Goal: Subscribe to service/newsletter

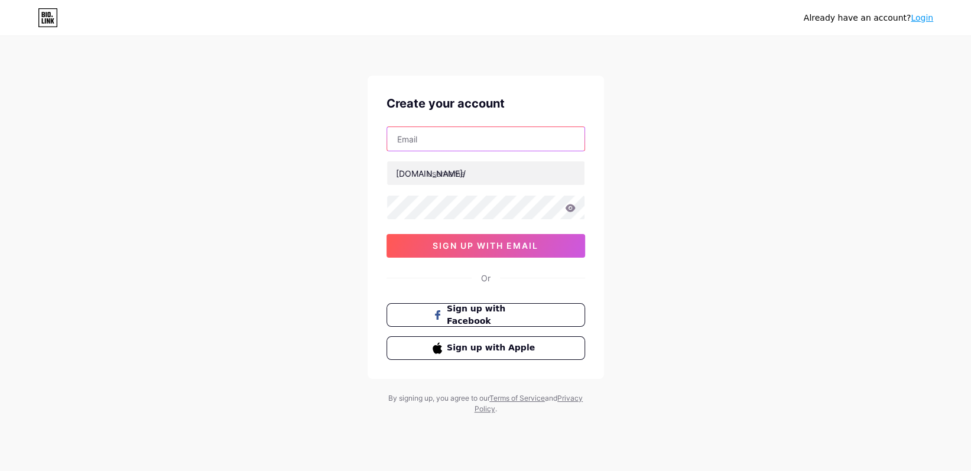
click at [418, 138] on input "text" at bounding box center [485, 139] width 197 height 24
type input "[EMAIL_ADDRESS][DOMAIN_NAME]"
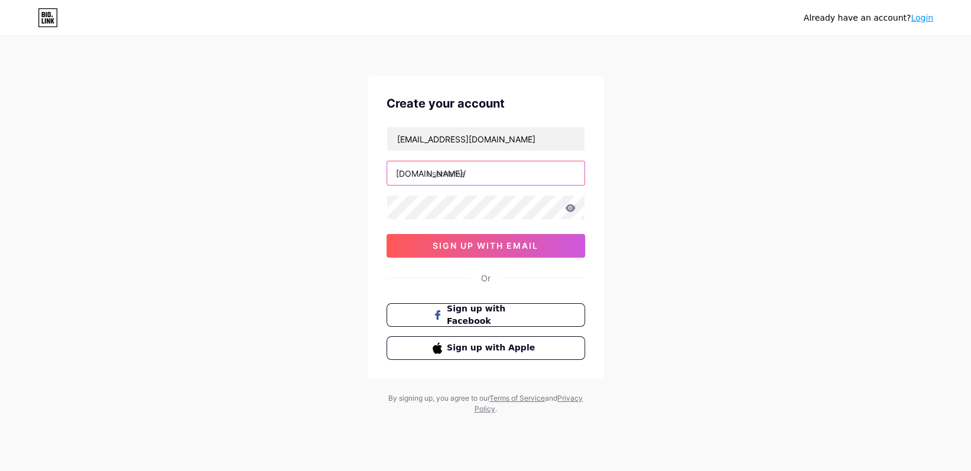
click at [466, 171] on input "text" at bounding box center [485, 173] width 197 height 24
type input "naturalhorsehemp"
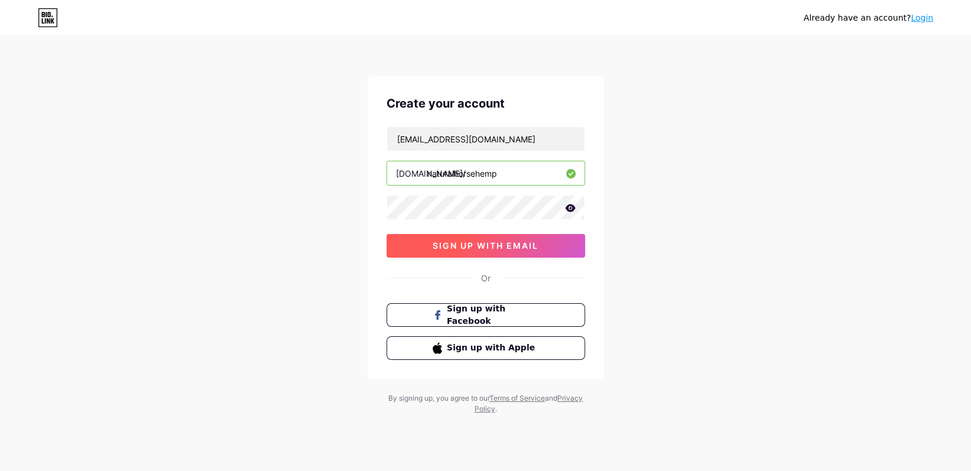
click at [459, 243] on span "sign up with email" at bounding box center [486, 245] width 106 height 10
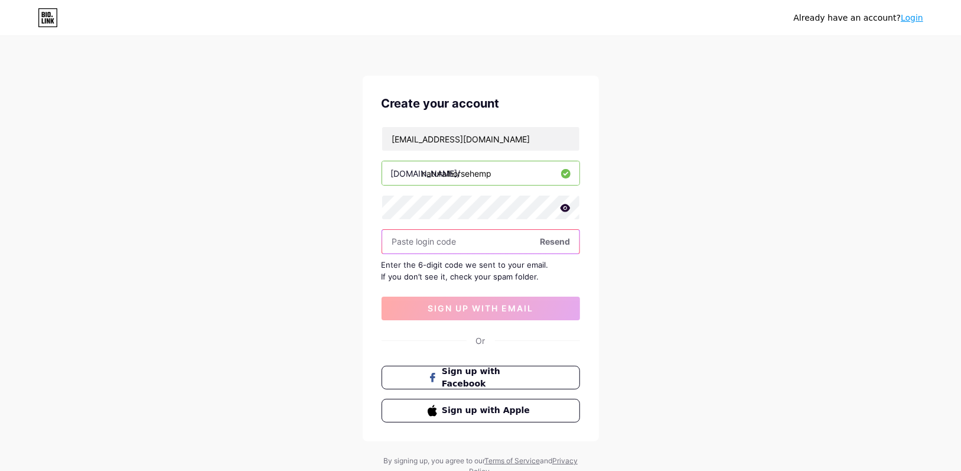
paste input "135639"
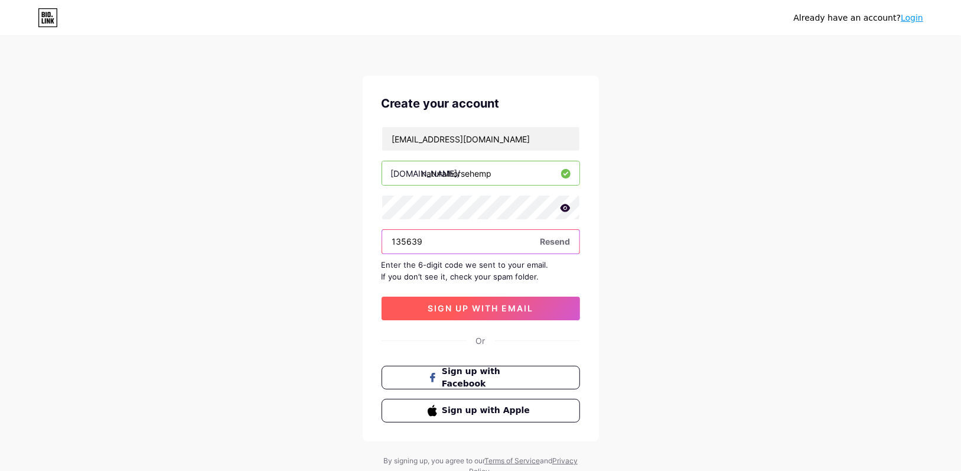
type input "135639"
click at [489, 304] on span "sign up with email" at bounding box center [481, 308] width 106 height 10
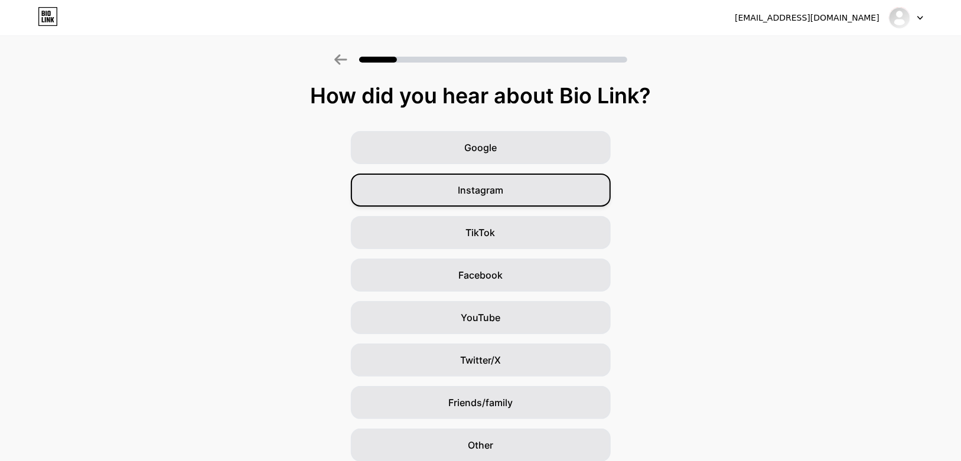
click at [489, 185] on span "Instagram" at bounding box center [480, 190] width 45 height 14
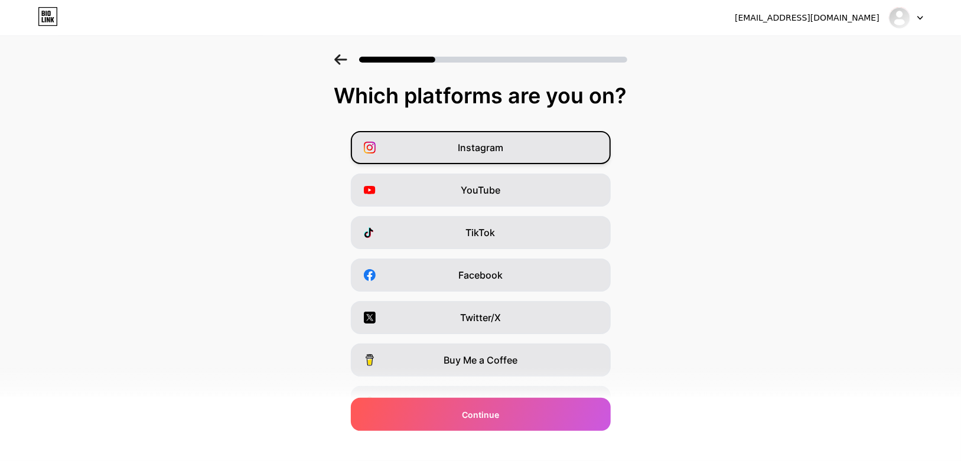
click at [489, 149] on span "Instagram" at bounding box center [480, 148] width 45 height 14
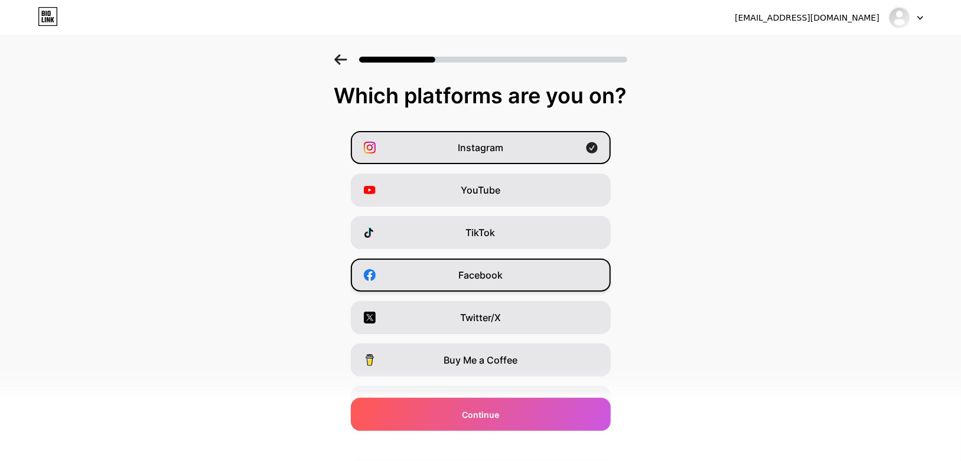
click at [497, 275] on span "Facebook" at bounding box center [481, 275] width 44 height 14
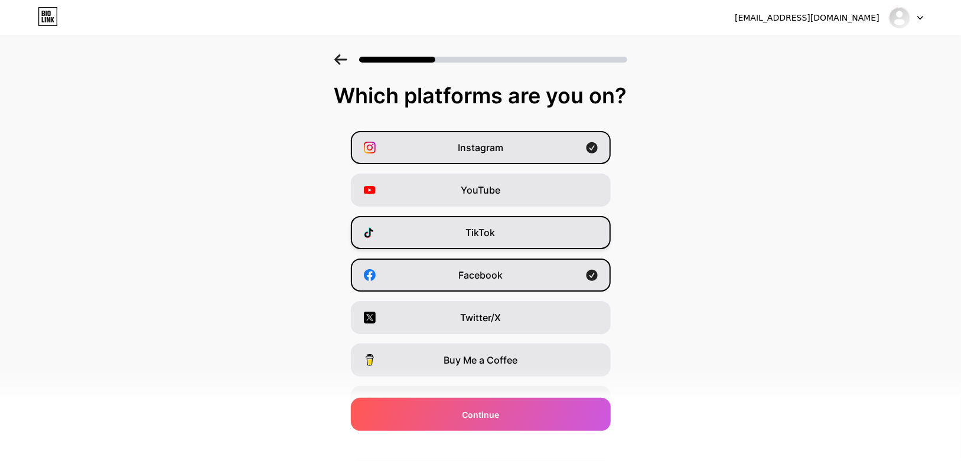
click at [500, 231] on div "TikTok" at bounding box center [481, 232] width 260 height 33
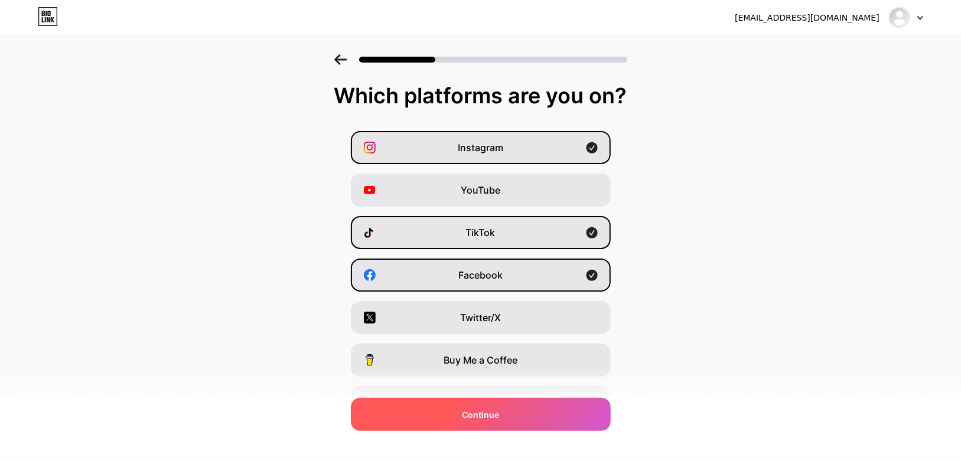
click at [528, 412] on div "Continue" at bounding box center [481, 414] width 260 height 33
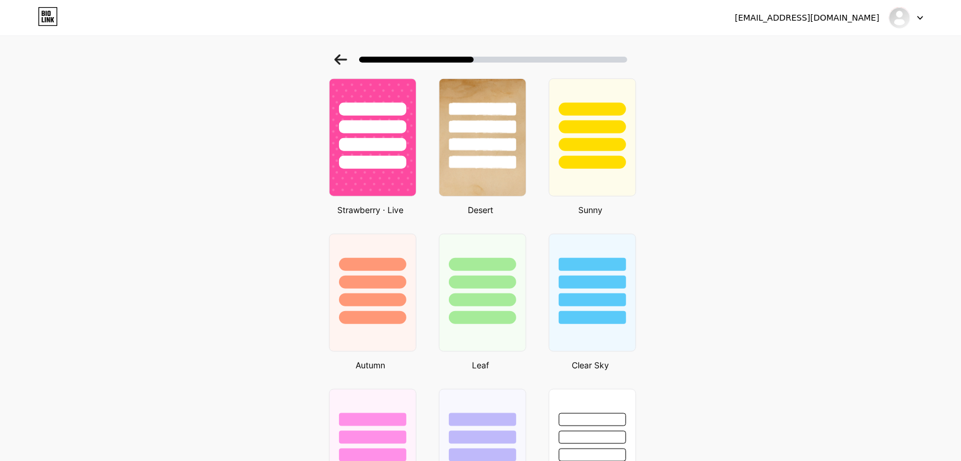
scroll to position [647, 0]
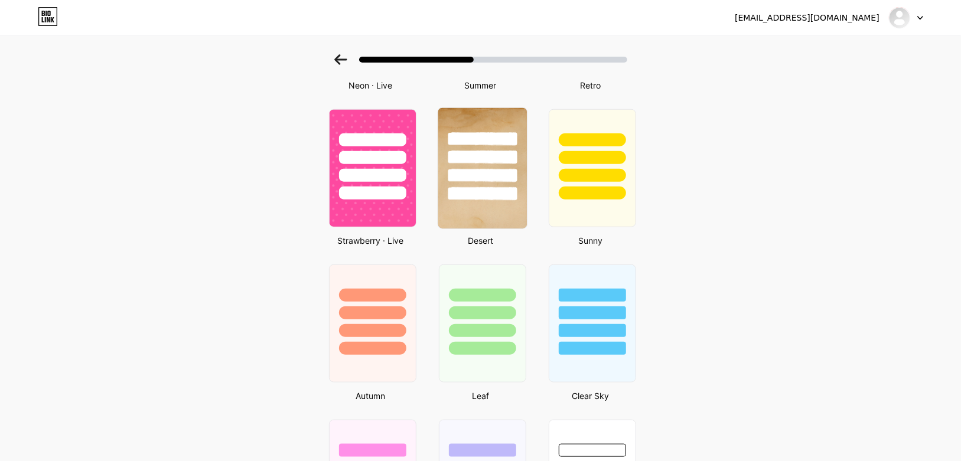
click at [499, 187] on div at bounding box center [482, 194] width 69 height 14
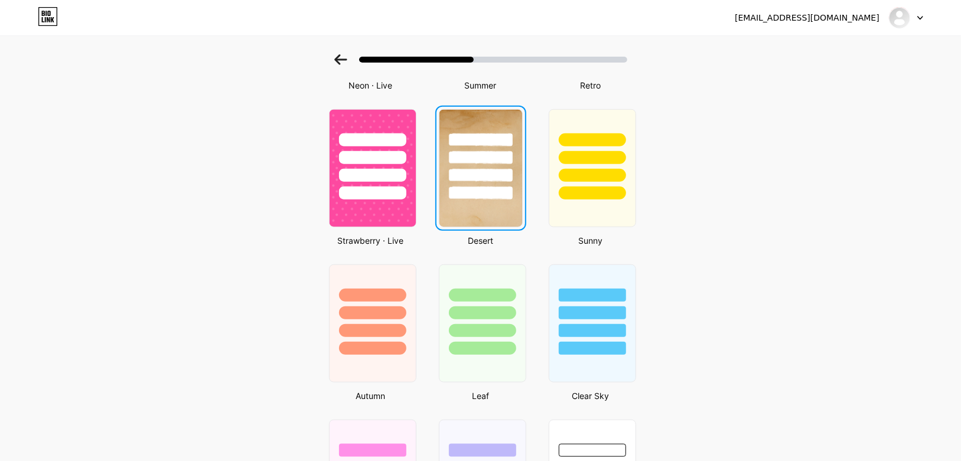
scroll to position [0, 0]
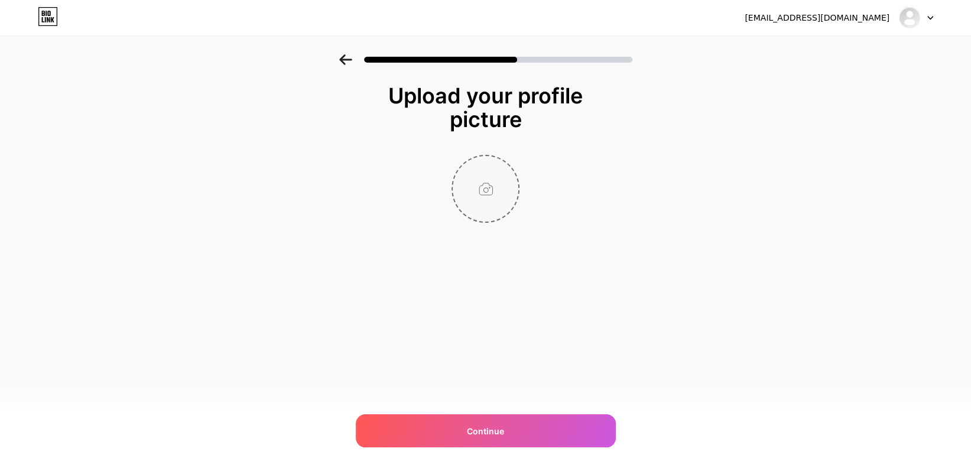
click at [479, 187] on input "file" at bounding box center [486, 189] width 66 height 66
type input "C:\fakepath\Juiste ronde logo.png"
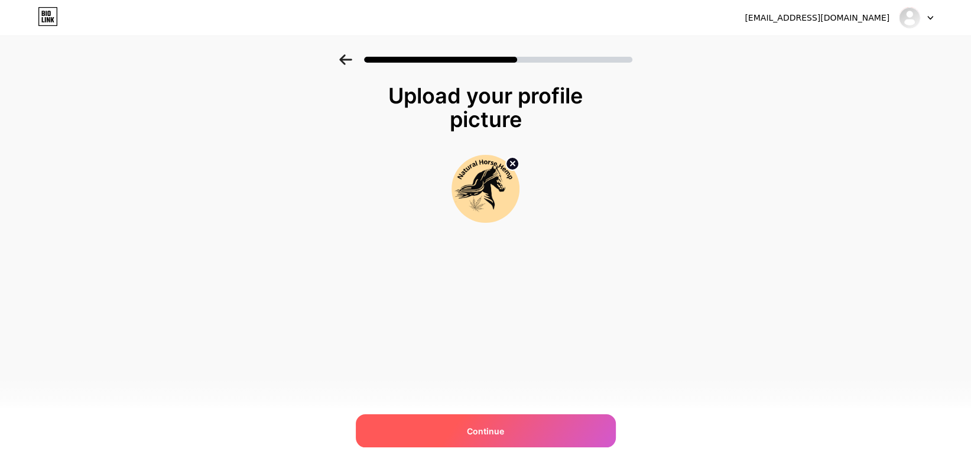
click at [489, 430] on span "Continue" at bounding box center [485, 431] width 37 height 12
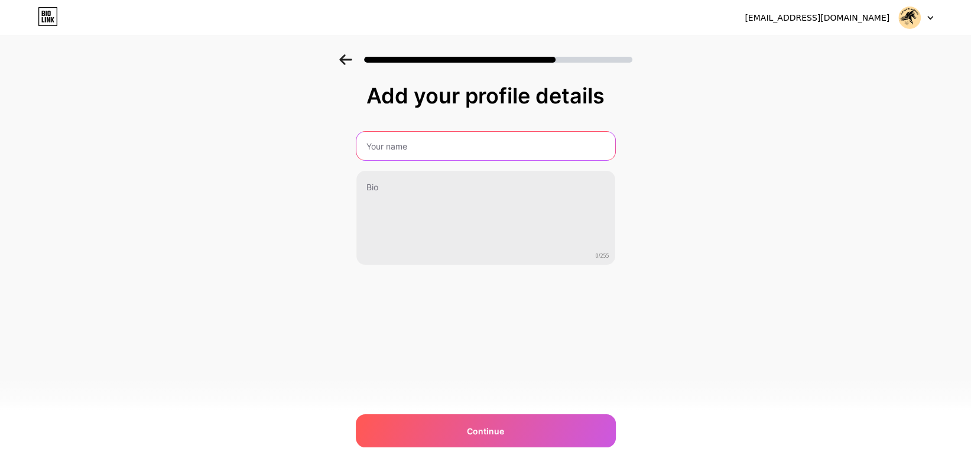
click at [403, 149] on input "text" at bounding box center [485, 146] width 259 height 28
type input "Natural Horse Hemp"
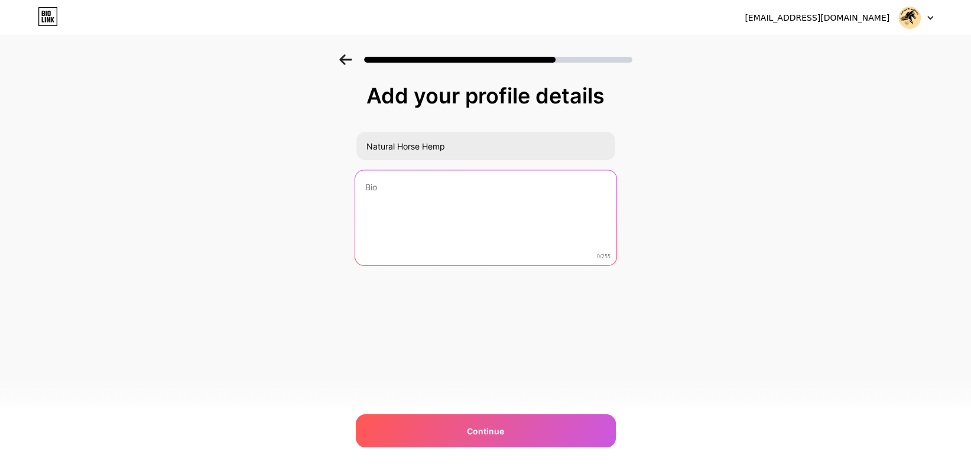
click at [398, 185] on textarea at bounding box center [485, 218] width 261 height 96
type textarea "C"
click at [373, 185] on textarea "💚CBD VOOR PAARDEN" at bounding box center [485, 218] width 261 height 96
click at [463, 184] on textarea "🐴CBD VOOR PAARDEN" at bounding box center [485, 218] width 261 height 96
drag, startPoint x: 467, startPoint y: 199, endPoint x: 365, endPoint y: 202, distance: 102.3
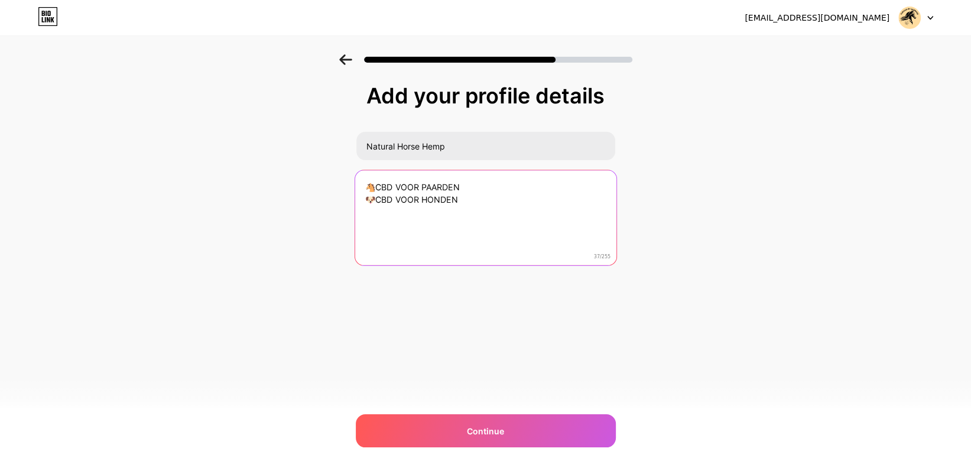
click at [365, 202] on textarea "🐴CBD VOOR PAARDEN 🐶CBD VOOR HONDEN" at bounding box center [485, 218] width 261 height 96
click at [373, 187] on textarea "🐴CBD VOOR PAARDEN" at bounding box center [485, 218] width 261 height 96
click at [464, 186] on textarea "💚CBD VOOR PAARDEN" at bounding box center [485, 218] width 261 height 96
click at [423, 185] on textarea "💚CBD VOOR PAARDEN EN HONDEN 🐴Natural Horse Hemp 🐶BLaF!" at bounding box center [485, 218] width 261 height 96
click at [418, 217] on textarea "💚CBD VOOR 💚PAARDEN EN 💚HONDEN 🐴Natural Horse Hemp 🐶BLaF!" at bounding box center [485, 218] width 261 height 96
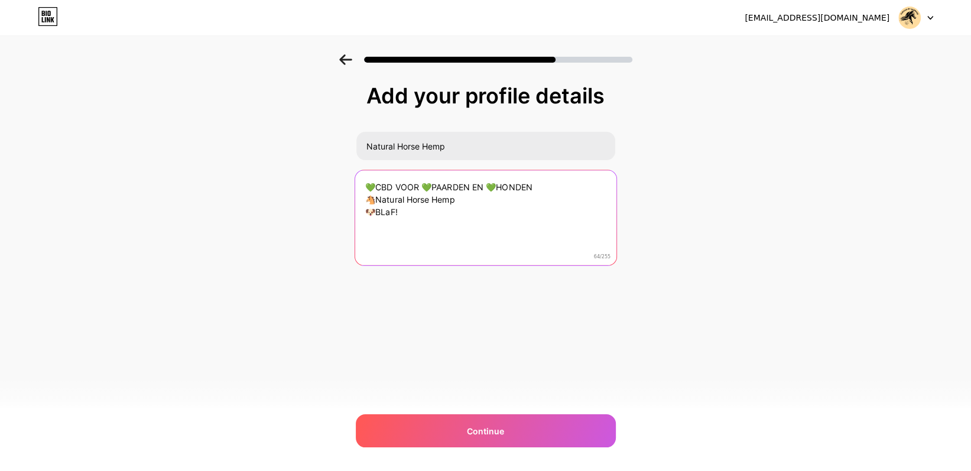
click at [384, 226] on textarea "💚CBD VOOR 💚PAARDEN EN 💚HONDEN 🐴Natural Horse Hemp 🐶BLaF!" at bounding box center [485, 218] width 261 height 96
click at [384, 225] on textarea "💚CBD VOOR 💚PAARDEN EN 💚HONDEN 🐴Natural Horse Hemp 🐶BLaF!" at bounding box center [485, 218] width 261 height 96
click at [468, 199] on textarea "💚CBD VOOR 💚PAARDEN EN 💚HONDEN 🐴Natural Horse Hemp 🐶BLaF! Voor een lang en geluk…" at bounding box center [485, 218] width 261 height 96
click at [365, 211] on textarea "💚CBD VOOR 💚PAARDEN EN 💚HONDEN 🐴Natural Horse Hemp/ 🐶BLaF! Voor een lang en gelu…" at bounding box center [485, 218] width 261 height 96
drag, startPoint x: 500, startPoint y: 213, endPoint x: 356, endPoint y: 211, distance: 144.8
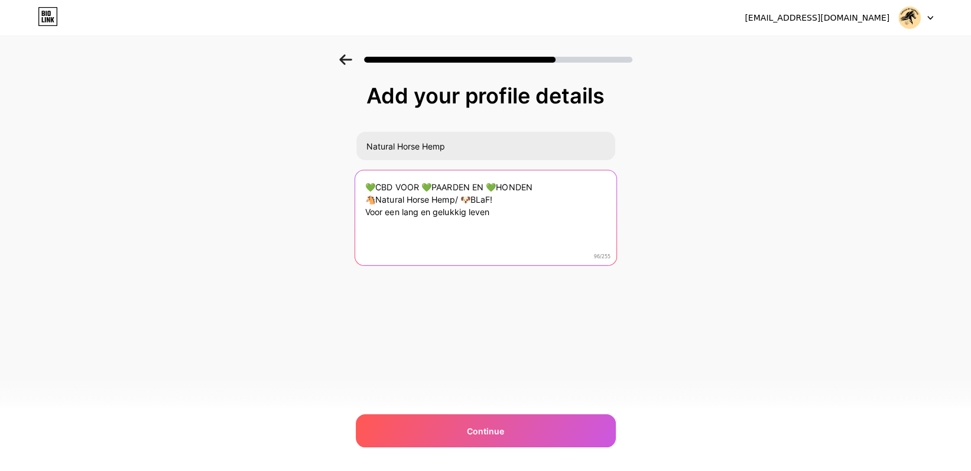
click at [356, 211] on textarea "💚CBD VOOR 💚PAARDEN EN 💚HONDEN 🐴Natural Horse Hemp/ 🐶BLaF! Voor een lang en gelu…" at bounding box center [485, 218] width 261 height 96
click at [377, 212] on textarea "💚CBD VOOR 💚PAARDEN EN 💚HONDEN 🐴Natural Horse Hemp/ 🐶BLaF! Bij angst, stress, pi…" at bounding box center [485, 218] width 261 height 96
click at [502, 212] on textarea "💚CBD VOOR 💚PAARDEN EN 💚HONDEN 🐴Natural Horse Hemp/ 🐶BLaF! Bij oa. angst, stress…" at bounding box center [485, 218] width 261 height 96
click at [414, 212] on textarea "💚CBD VOOR 💚PAARDEN EN 💚HONDEN 🐴Natural Horse Hemp/ 🐶BLaF! Bij oa. angst, stress…" at bounding box center [485, 218] width 261 height 96
click at [597, 212] on textarea "💚CBD VOOR 💚PAARDEN EN 💚HONDEN 🐴Natural Horse Hemp/ 🐶BLaF! Bij oa. angst voor vu…" at bounding box center [485, 218] width 261 height 96
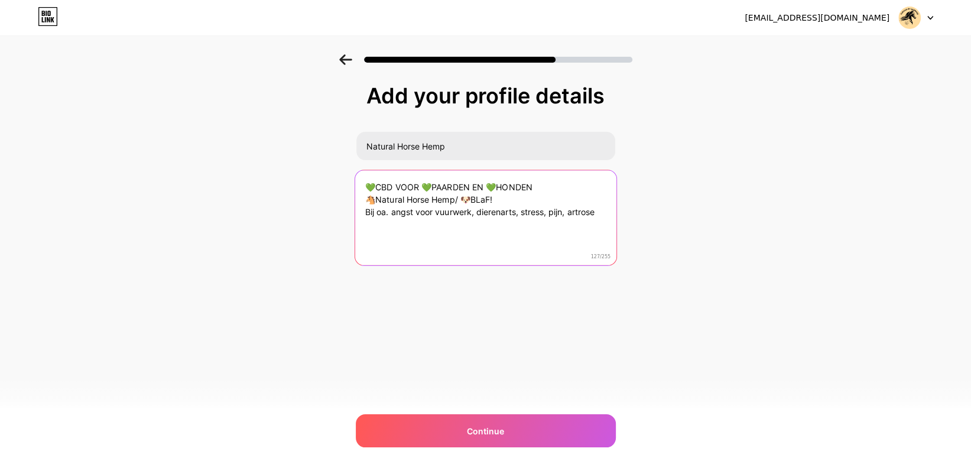
drag, startPoint x: 519, startPoint y: 210, endPoint x: 477, endPoint y: 216, distance: 41.7
click at [477, 216] on textarea "💚CBD VOOR 💚PAARDEN EN 💚HONDEN 🐴Natural Horse Hemp/ 🐶BLaF! Bij oa. angst voor vu…" at bounding box center [485, 218] width 261 height 96
click at [493, 213] on textarea "💚CBD VOOR 💚PAARDEN EN 💚HONDEN 🐴Natural Horse Hemp/ 🐶BLaF! Bij oa. angst, stress…" at bounding box center [485, 218] width 261 height 96
click at [429, 221] on textarea "💚CBD VOOR 💚PAARDEN EN 💚HONDEN 🐴Natural Horse Hemp/ 🐶BLaF! Bij oa. angst, stress…" at bounding box center [485, 218] width 261 height 96
click at [448, 225] on textarea "💚CBD VOOR 💚PAARDEN EN 💚HONDEN 🐴Natural Horse Hemp/ 🐶BLaF! Bij oa. angst, stress…" at bounding box center [485, 218] width 261 height 96
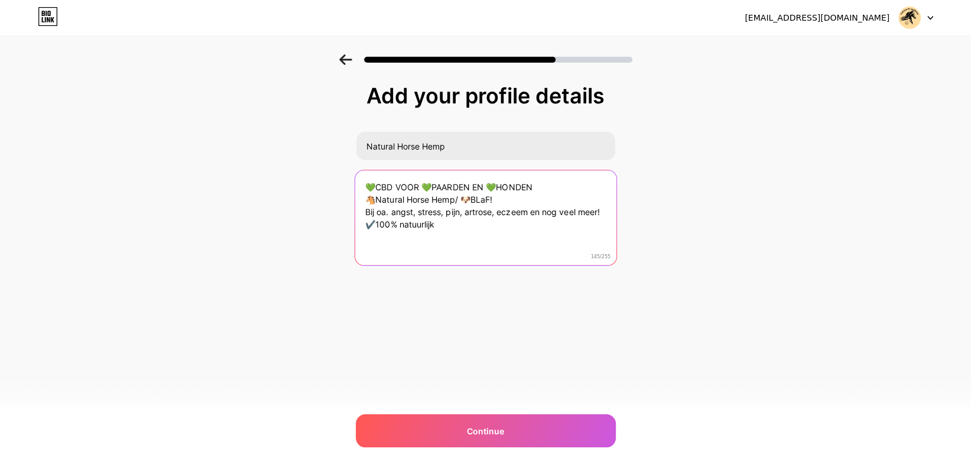
click at [532, 211] on textarea "💚CBD VOOR 💚PAARDEN EN 💚HONDEN 🐴Natural Horse Hemp/ 🐶BLaF! Bij oa. angst, stress…" at bounding box center [485, 218] width 261 height 96
click at [530, 213] on textarea "💚CBD VOOR 💚PAARDEN EN 💚HONDEN 🐴Natural Horse Hemp/ 🐶BLaF! Bij oa. angst, stress…" at bounding box center [485, 218] width 261 height 96
drag, startPoint x: 438, startPoint y: 225, endPoint x: 362, endPoint y: 229, distance: 75.7
click at [362, 229] on textarea "💚CBD VOOR 💚PAARDEN EN 💚HONDEN 🐴Natural Horse Hemp/ 🐶BLaF! Bij oa. angst, stress…" at bounding box center [485, 218] width 261 height 96
click at [560, 212] on textarea "💚CBD VOOR 💚PAARDEN EN 💚HONDEN 🐴Natural Horse Hemp/ 🐶BLaF! Bij oa. angst, stress…" at bounding box center [485, 218] width 261 height 96
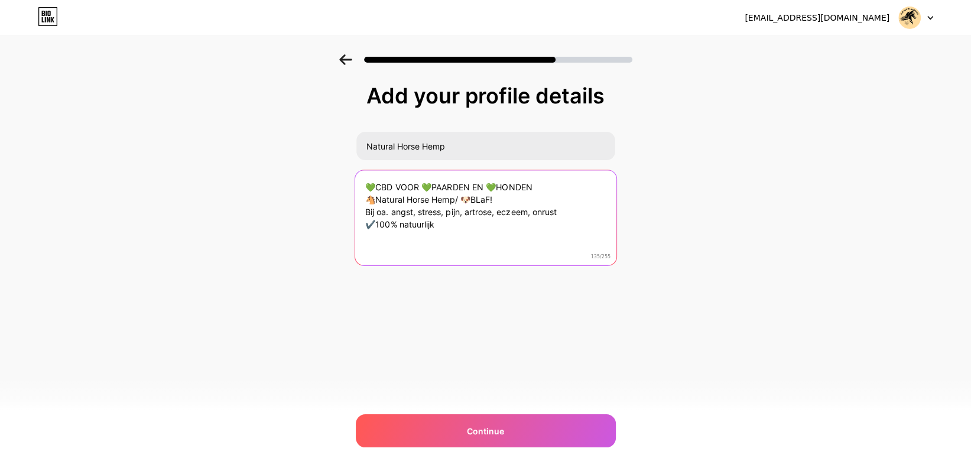
click at [531, 211] on textarea "💚CBD VOOR 💚PAARDEN EN 💚HONDEN 🐴Natural Horse Hemp/ 🐶BLaF! Bij oa. angst, stress…" at bounding box center [485, 218] width 261 height 96
click at [528, 212] on textarea "💚CBD VOOR 💚PAARDEN EN 💚HONDEN 🐴Natural Horse Hemp/ 🐶BLaF! Bij oa. angst, stress…" at bounding box center [485, 218] width 261 height 96
click at [569, 210] on textarea "💚CBD VOOR 💚PAARDEN EN 💚HONDEN 🐴Natural Horse Hemp/ 🐶BLaF! Bij oa. angst, stress…" at bounding box center [485, 218] width 261 height 96
click at [373, 224] on textarea "💚CBD VOOR 💚PAARDEN EN 💚HONDEN 🐴Natural Horse Hemp/ 🐶BLaF! Bij oa. angst, stress…" at bounding box center [485, 218] width 261 height 96
click at [442, 224] on textarea "💚CBD VOOR 💚PAARDEN EN 💚HONDEN 🐴Natural Horse Hemp/ 🐶BLaF! Bij oa. angst, stress…" at bounding box center [485, 218] width 261 height 96
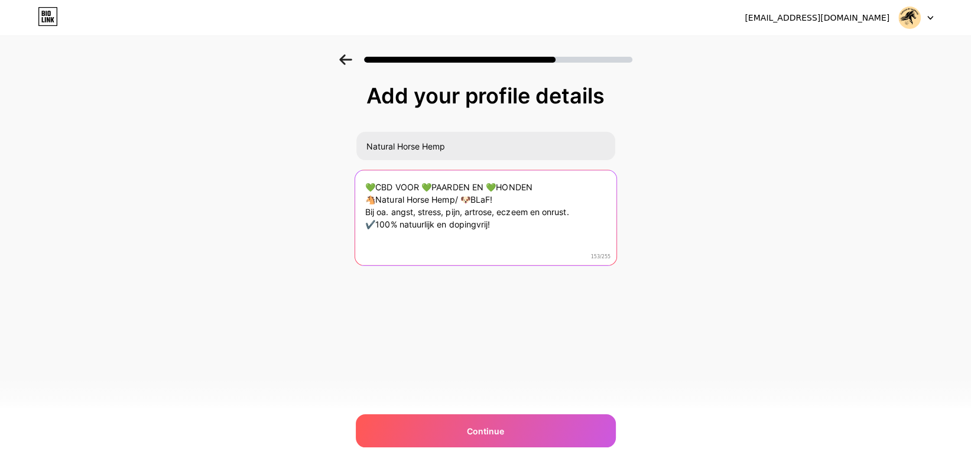
drag, startPoint x: 573, startPoint y: 210, endPoint x: 379, endPoint y: 200, distance: 194.1
click at [366, 210] on textarea "💚CBD VOOR 💚PAARDEN EN 💚HONDEN 🐴Natural Horse Hemp/ 🐶BLaF! Bij oa. angst, stress…" at bounding box center [485, 218] width 261 height 96
click at [366, 210] on textarea "💚CBD VOOR 💚PAARDEN EN 💚HONDEN 🐴Natural Horse Hemp/ 🐶BLaF! Bij oa: ✔️100% natuur…" at bounding box center [485, 218] width 261 height 96
drag, startPoint x: 497, startPoint y: 223, endPoint x: 375, endPoint y: 223, distance: 121.7
click at [375, 223] on textarea "💚CBD VOOR 💚PAARDEN EN 💚HONDEN 🐴Natural Horse Hemp/ 🐶BLaF! Bij oa: ✔️100% natuur…" at bounding box center [485, 218] width 261 height 96
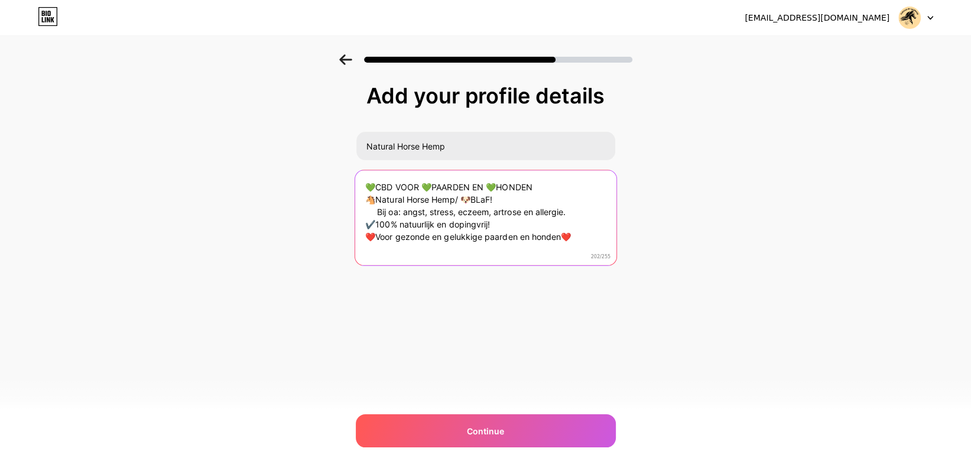
type textarea "💚CBD VOOR 💚PAARDEN EN 💚HONDEN 🐴Natural Horse Hemp/ 🐶BLaF! Bij oa: angst, stress…"
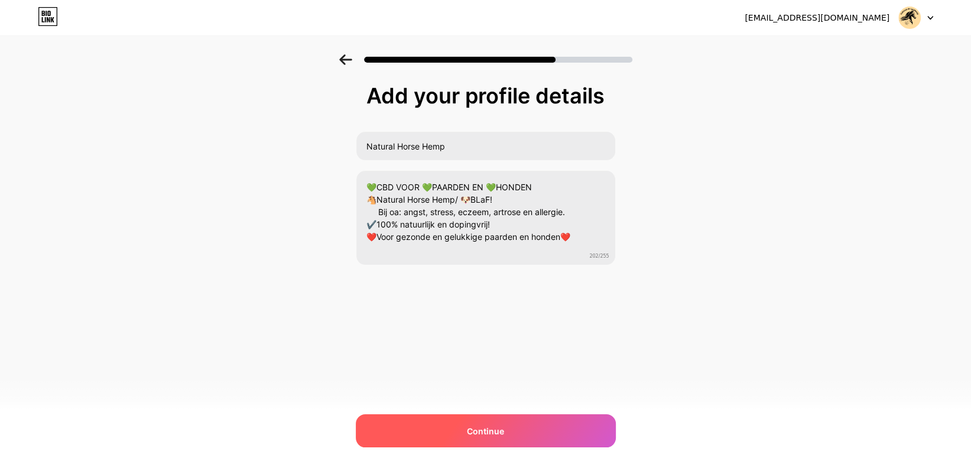
click at [491, 431] on span "Continue" at bounding box center [485, 431] width 37 height 12
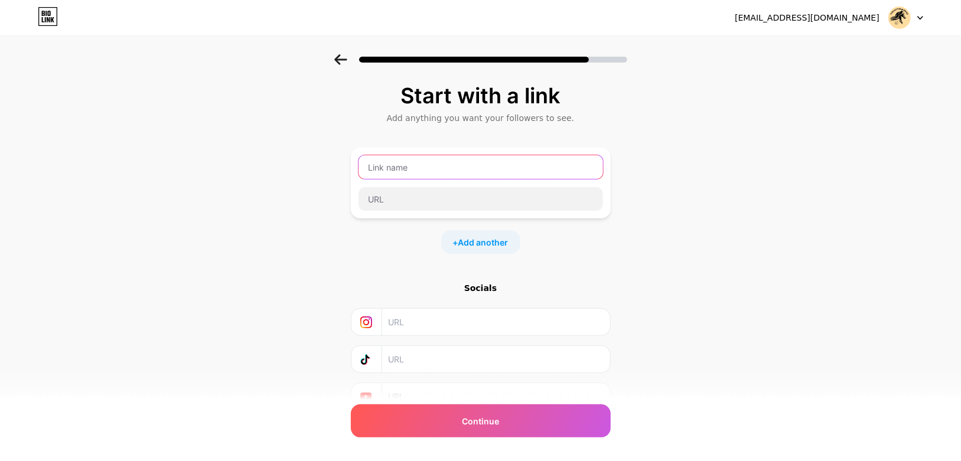
click at [399, 167] on input "text" at bounding box center [481, 167] width 245 height 24
type input "CBD voor paarden"
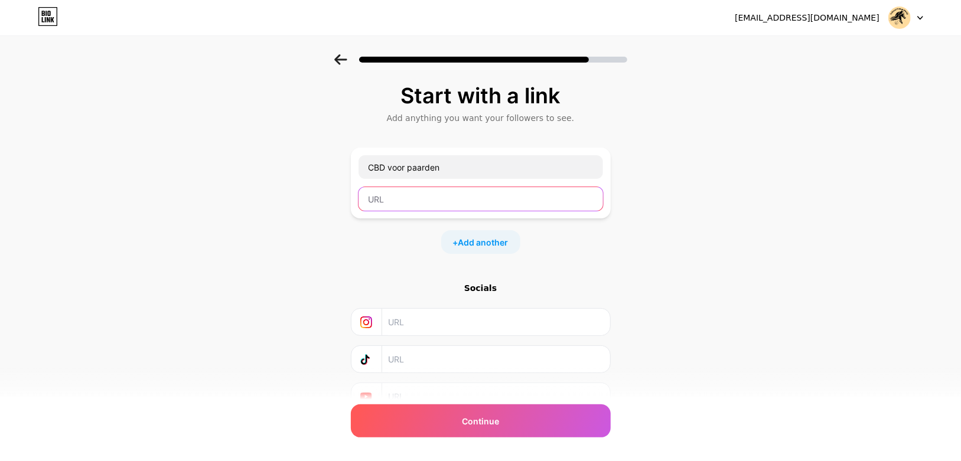
click at [463, 196] on input "text" at bounding box center [481, 199] width 245 height 24
type input "[DOMAIN_NAME]"
click at [495, 241] on span "Add another" at bounding box center [484, 242] width 50 height 12
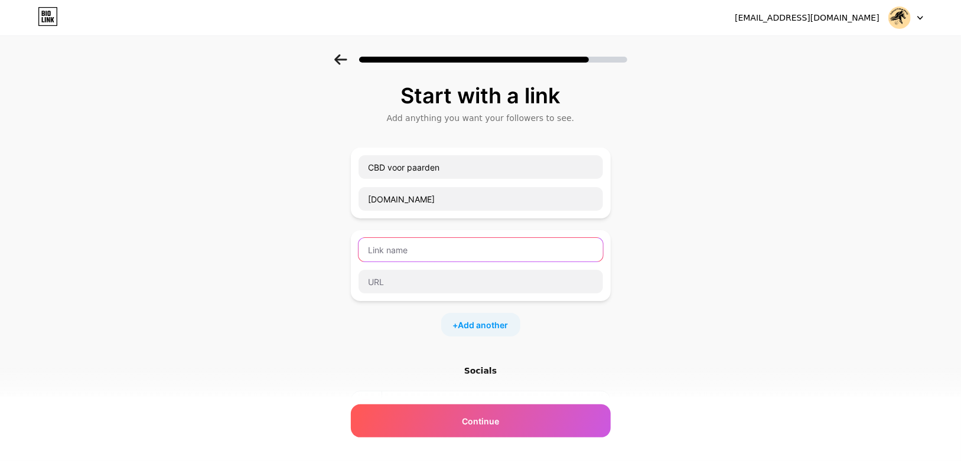
click at [451, 254] on input "text" at bounding box center [481, 250] width 245 height 24
type input "CBD voor honden"
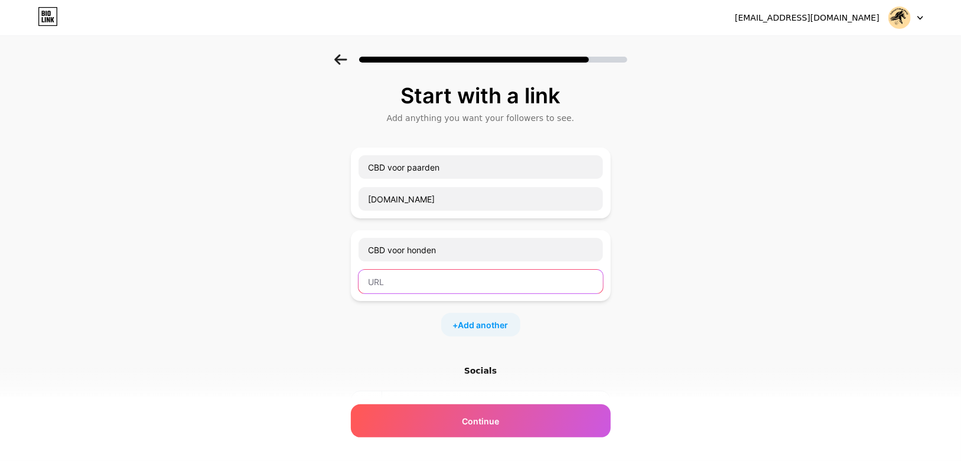
click at [425, 281] on input "text" at bounding box center [481, 282] width 245 height 24
paste input "[URL][DOMAIN_NAME]!"
type input "[URL][DOMAIN_NAME]!"
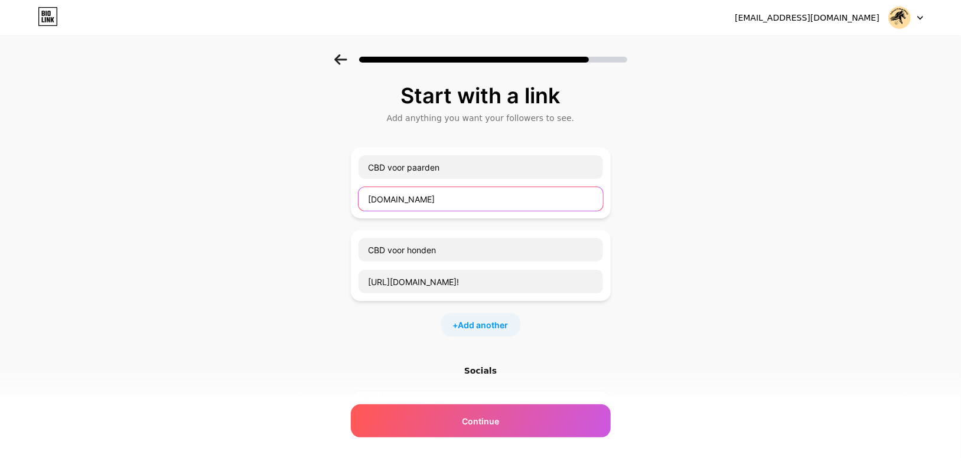
click at [375, 200] on input "[DOMAIN_NAME]" at bounding box center [481, 199] width 245 height 24
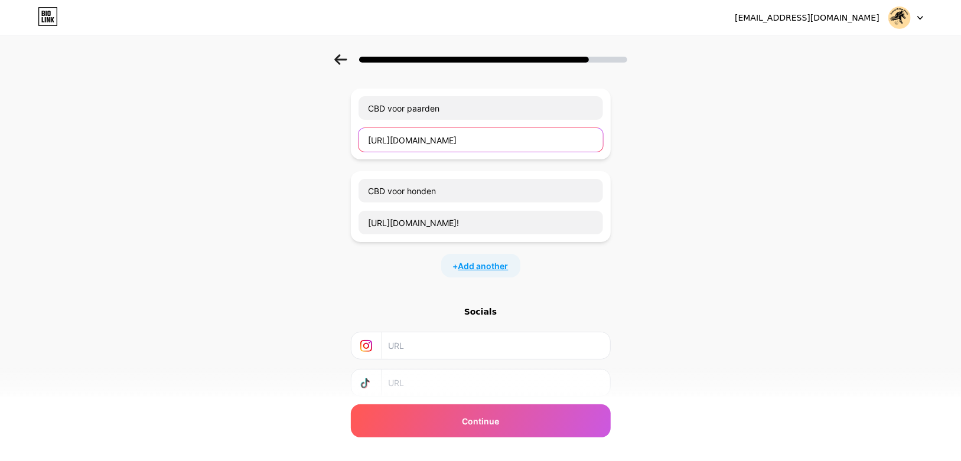
type input "[URL][DOMAIN_NAME]"
click at [478, 264] on span "Add another" at bounding box center [484, 266] width 50 height 12
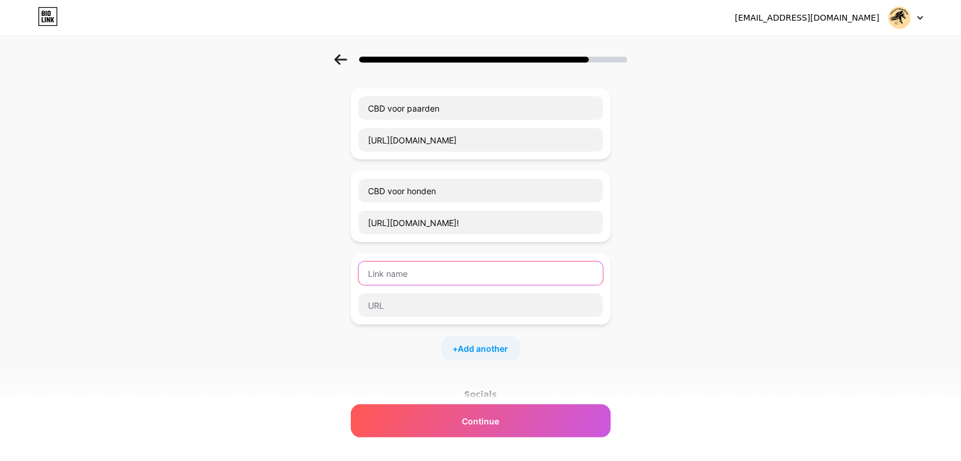
click at [454, 274] on input "text" at bounding box center [481, 274] width 245 height 24
type input "Reviews van onze klanten"
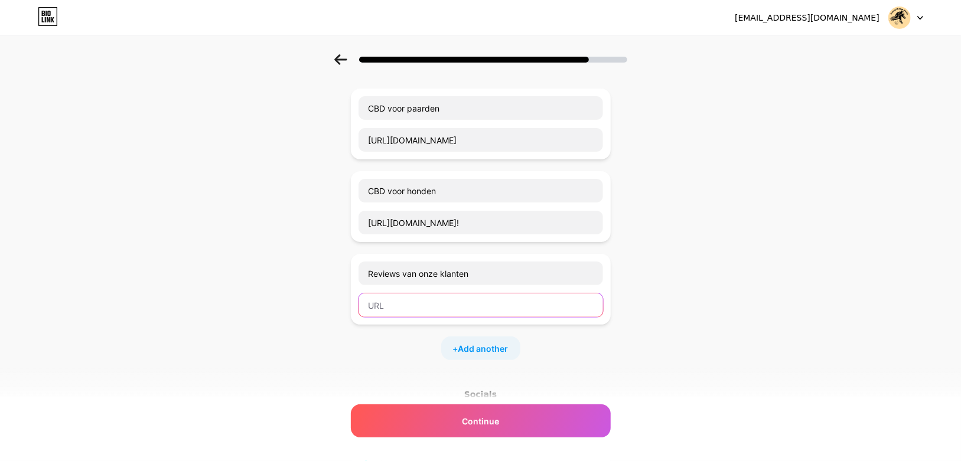
click at [441, 306] on input "text" at bounding box center [481, 306] width 245 height 24
paste input "[URL][DOMAIN_NAME]"
type input "[URL][DOMAIN_NAME]"
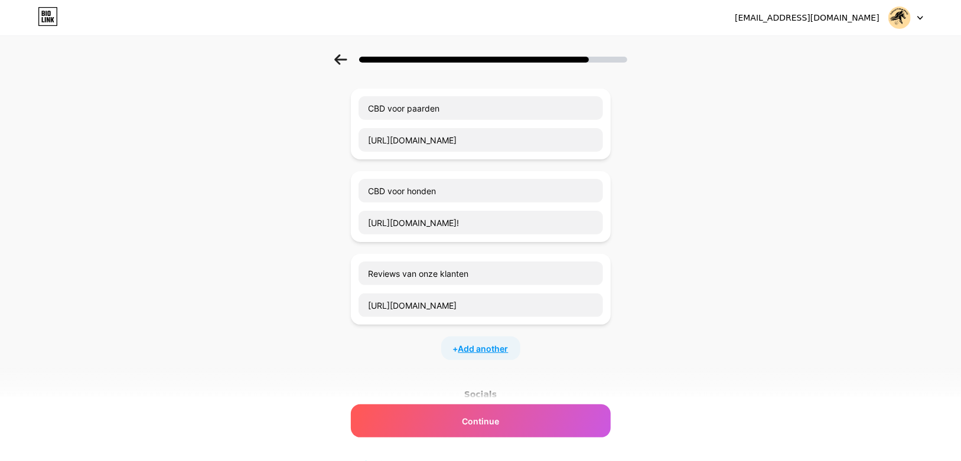
click at [479, 347] on span "Add another" at bounding box center [484, 349] width 50 height 12
click at [460, 357] on input "text" at bounding box center [481, 356] width 245 height 24
click at [454, 382] on input "text" at bounding box center [481, 388] width 245 height 24
paste input "[URL][DOMAIN_NAME]"
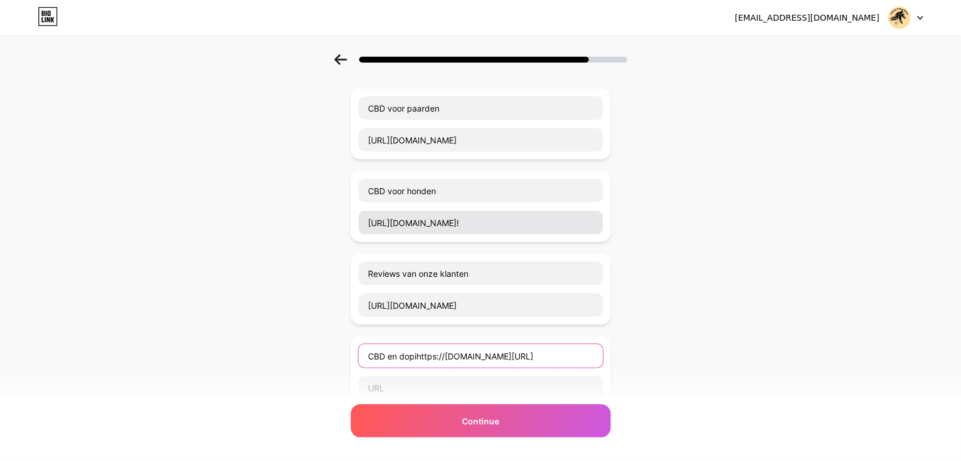
scroll to position [0, 38]
type input "CBD en dopihttps://[DOMAIN_NAME][URL]"
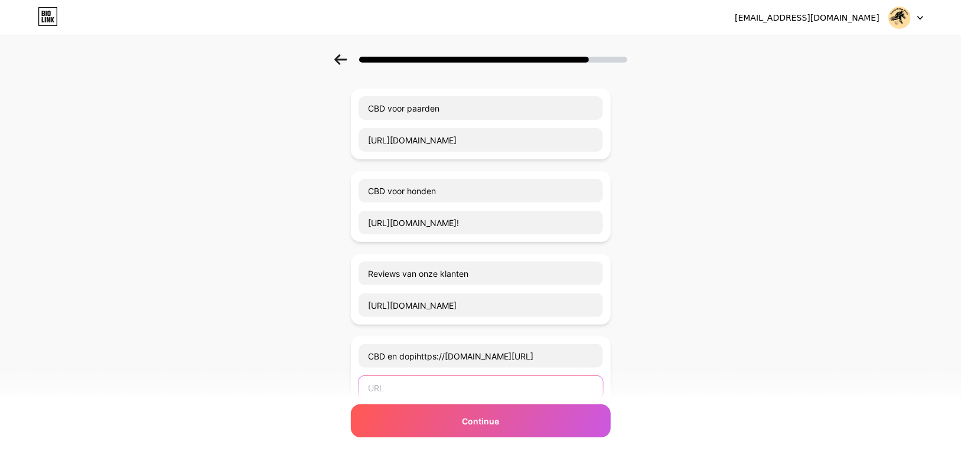
scroll to position [0, 0]
paste input "[URL][DOMAIN_NAME]"
type input "[URL][DOMAIN_NAME]"
drag, startPoint x: 593, startPoint y: 355, endPoint x: 337, endPoint y: 358, distance: 255.3
click at [337, 358] on div "Start with a link Add anything you want your followers to see. CBD voor paarden…" at bounding box center [480, 327] width 961 height 664
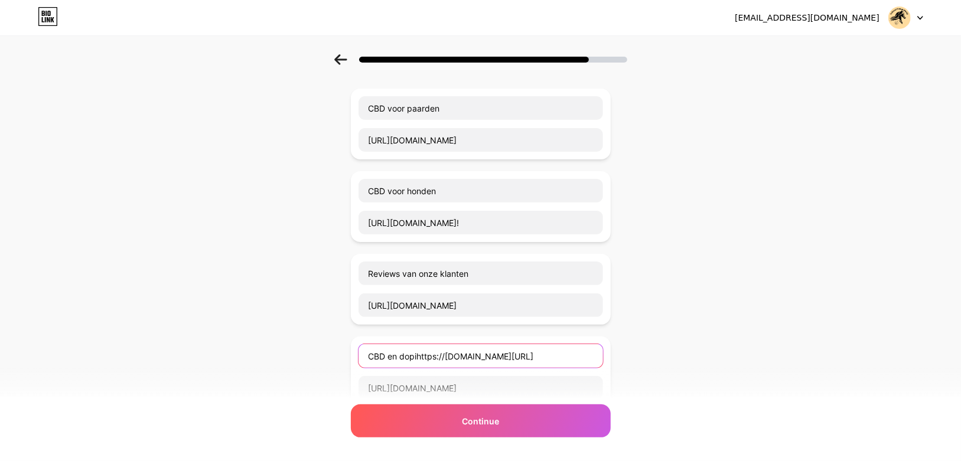
click at [462, 354] on input "CBD en dopihttps://[DOMAIN_NAME][URL]" at bounding box center [481, 356] width 245 height 24
drag, startPoint x: 424, startPoint y: 355, endPoint x: 623, endPoint y: 359, distance: 199.8
click at [623, 359] on div "Start with a link Add anything you want your followers to see. CBD voor paarden…" at bounding box center [480, 327] width 961 height 664
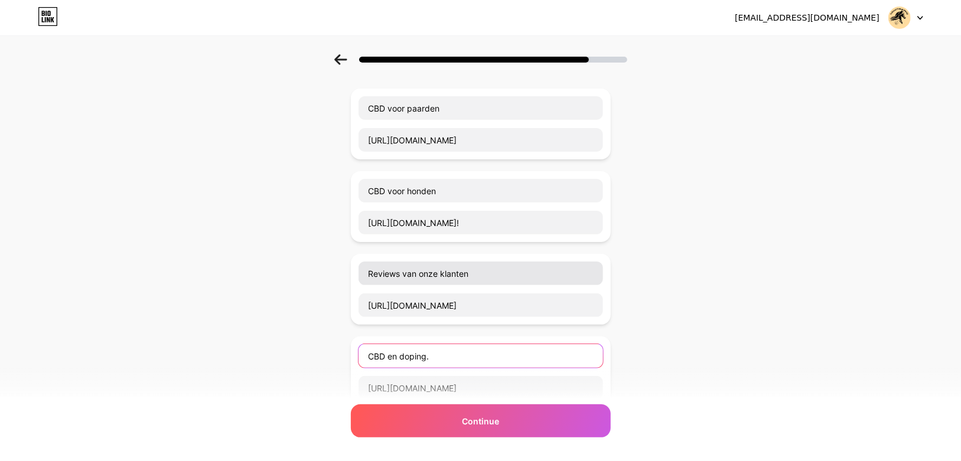
type input "CBD en doping."
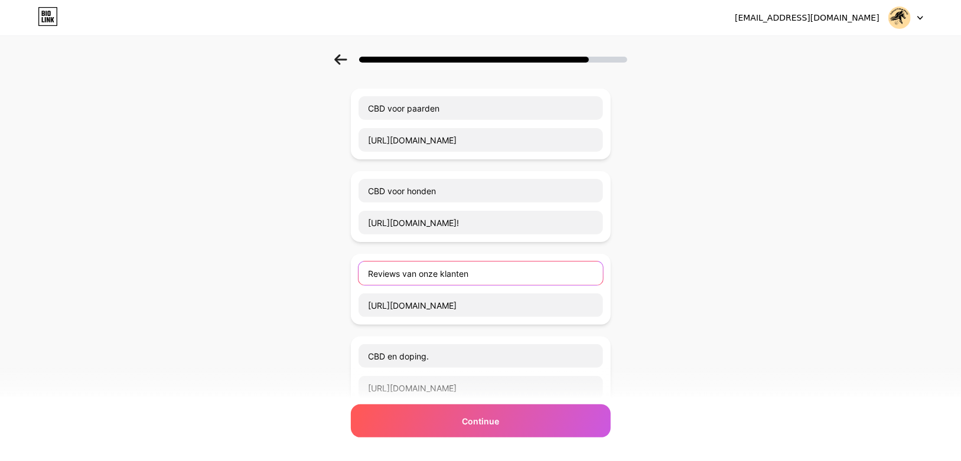
click at [472, 272] on input "Reviews van onze klanten" at bounding box center [481, 274] width 245 height 24
type input "Reviews van onze klanten."
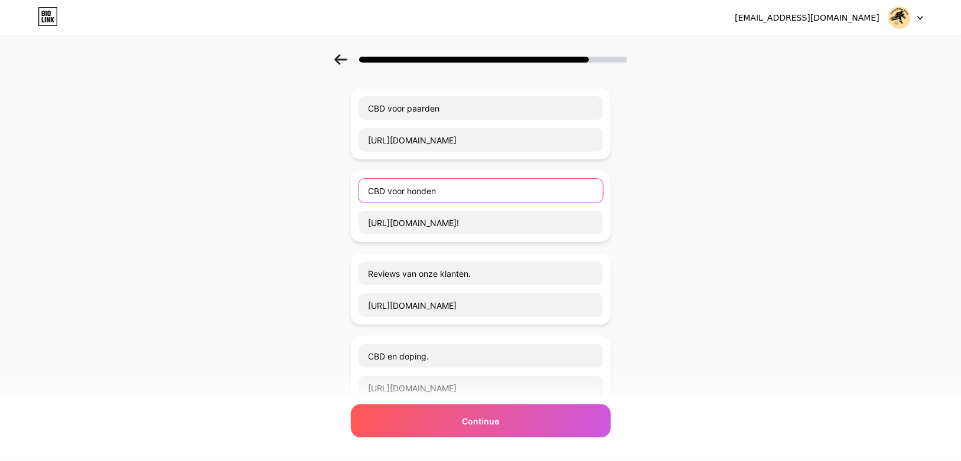
click at [440, 190] on input "CBD voor honden" at bounding box center [481, 191] width 245 height 24
type input "CBD voor honden."
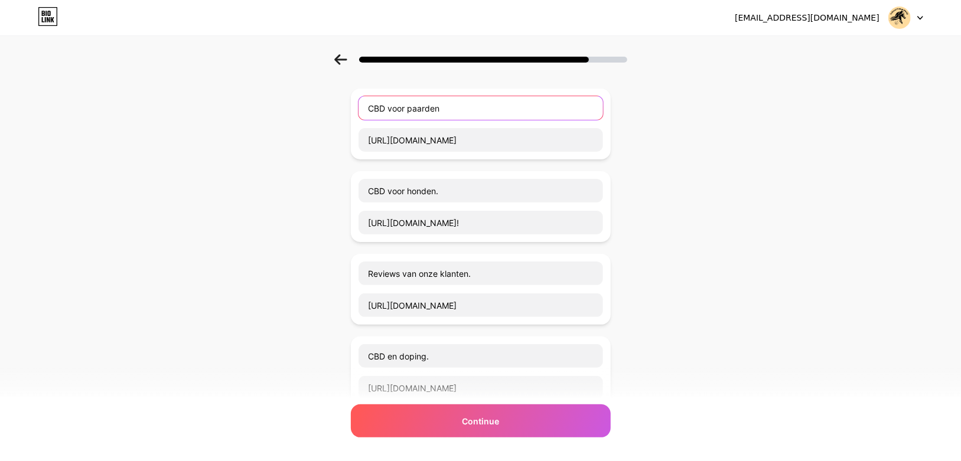
click at [444, 108] on input "CBD voor paarden" at bounding box center [481, 108] width 245 height 24
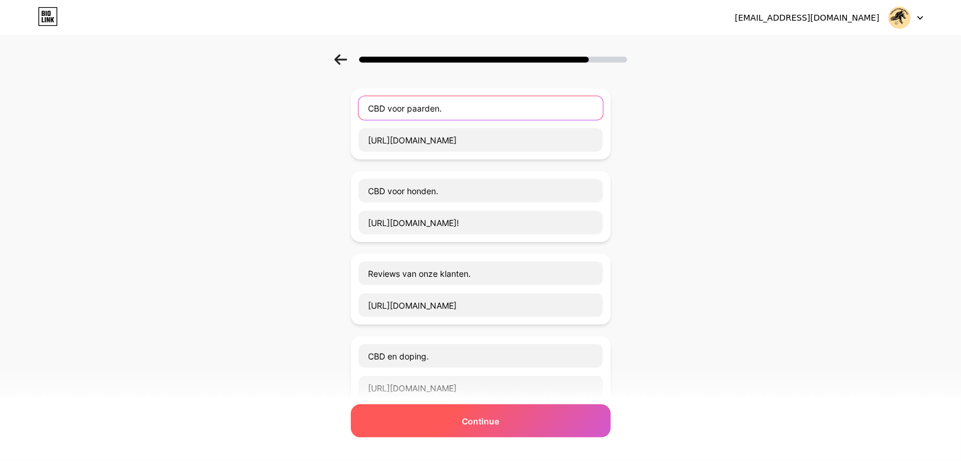
type input "CBD voor paarden."
click at [464, 421] on div "Continue" at bounding box center [481, 421] width 260 height 33
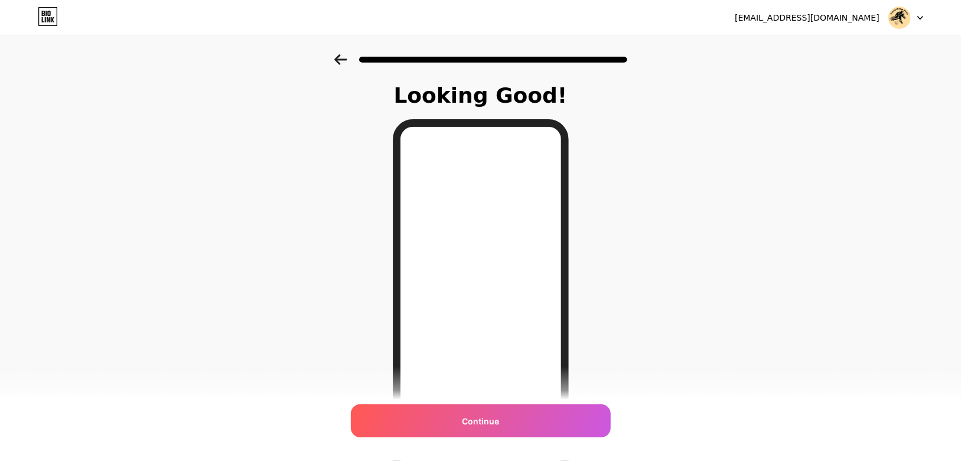
click at [341, 60] on icon at bounding box center [340, 59] width 12 height 11
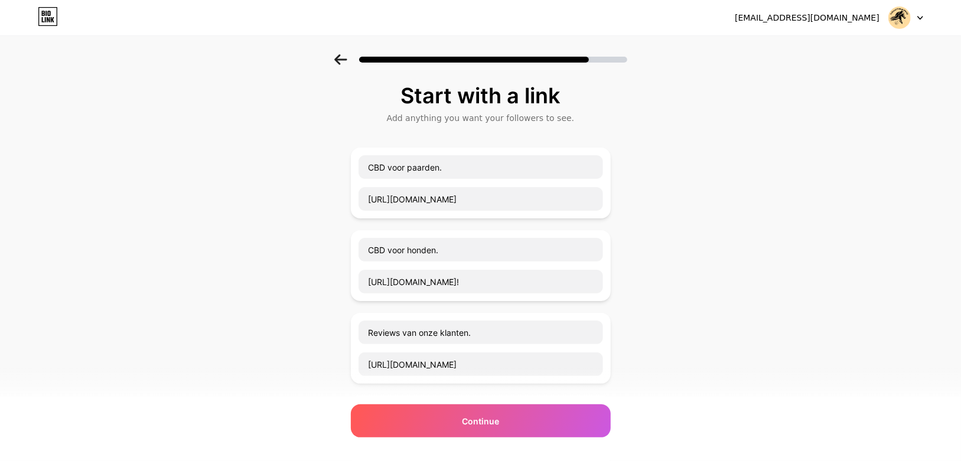
click at [341, 60] on icon at bounding box center [340, 59] width 12 height 11
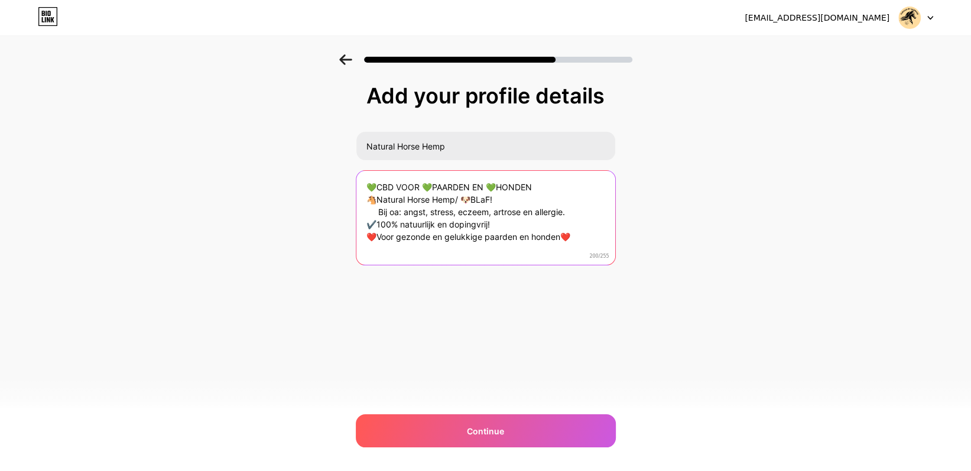
click at [500, 186] on textarea "💚CBD VOOR 💚PAARDEN EN 💚HONDEN 🐴Natural Horse Hemp/ 🐶BLaF! Bij oa: angst, stress…" at bounding box center [485, 218] width 259 height 95
click at [376, 199] on textarea "💚CBD VOOR 💚PAARDEN/HONDEN 🐴Natural Horse Hemp/ 🐶BLaF! Bij oa: angst, stress, ec…" at bounding box center [485, 218] width 261 height 96
click at [473, 201] on textarea "💚CBD VOOR 💚PAARDEN/HONDEN Natural Horse Hemp/ 🐶BLaF! Bij oa: angst, stress, ecz…" at bounding box center [485, 218] width 261 height 96
click at [492, 211] on textarea "💚CBD VOOR 💚PAARDEN/HONDEN Natural Horse Hemp/BLaF! Bij oa: angst, stress, eczee…" at bounding box center [485, 218] width 261 height 96
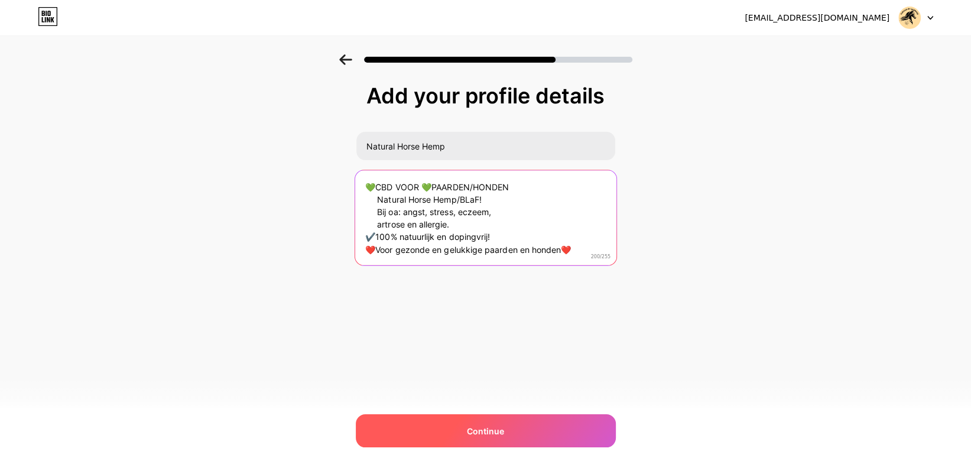
type textarea "💚CBD VOOR 💚PAARDEN/HONDEN Natural Horse Hemp/BLaF! Bij oa: angst, stress, eczee…"
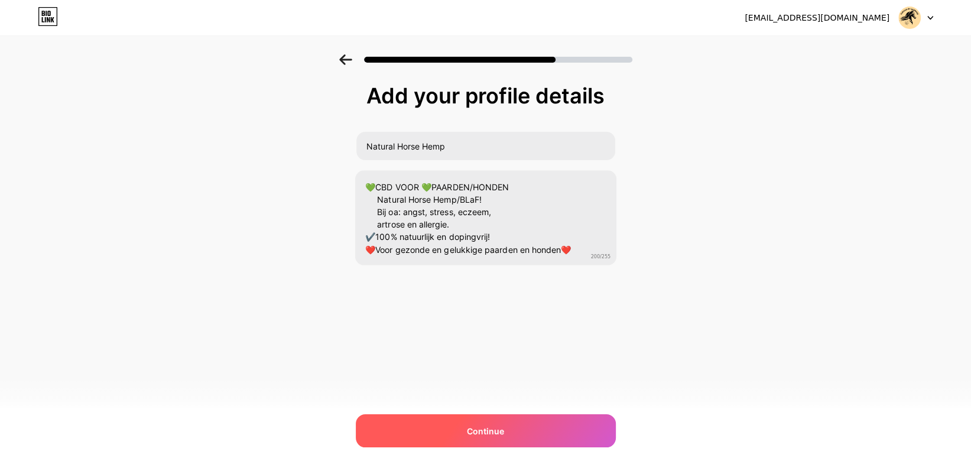
click at [465, 430] on div "Continue" at bounding box center [486, 430] width 260 height 33
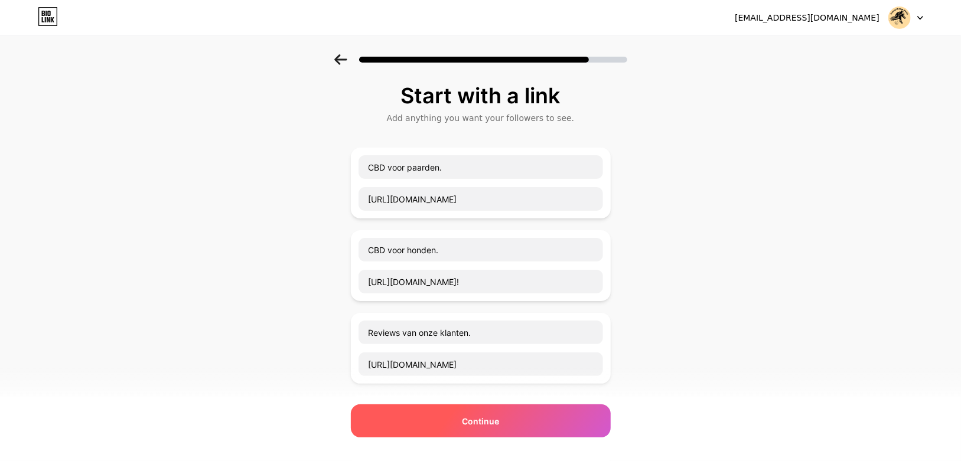
click at [481, 422] on span "Continue" at bounding box center [480, 421] width 37 height 12
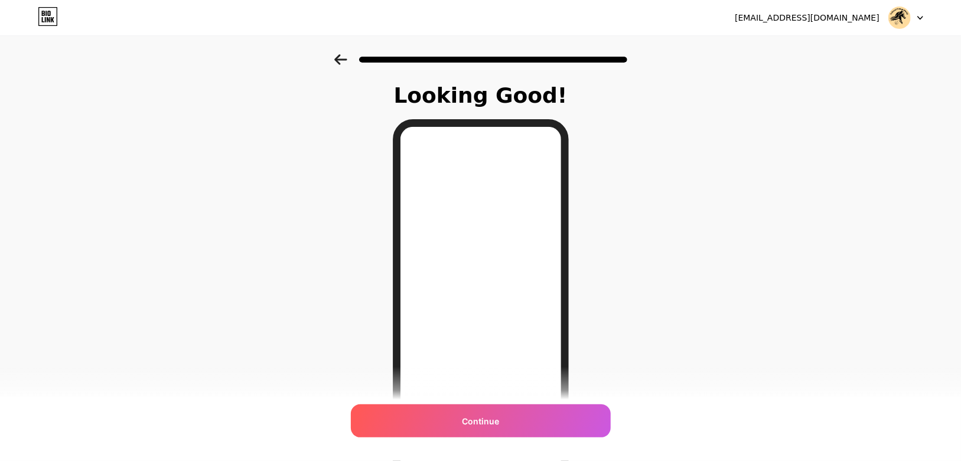
click at [345, 57] on icon at bounding box center [340, 59] width 13 height 11
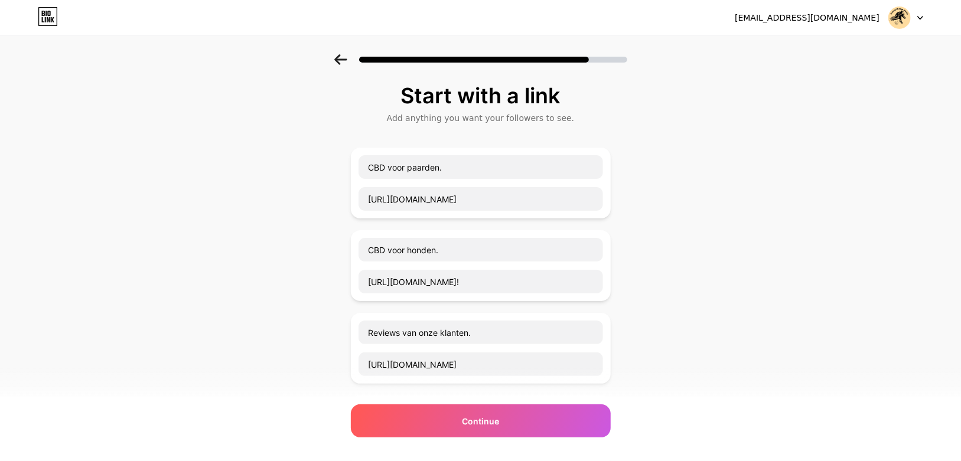
click at [345, 57] on icon at bounding box center [340, 59] width 13 height 11
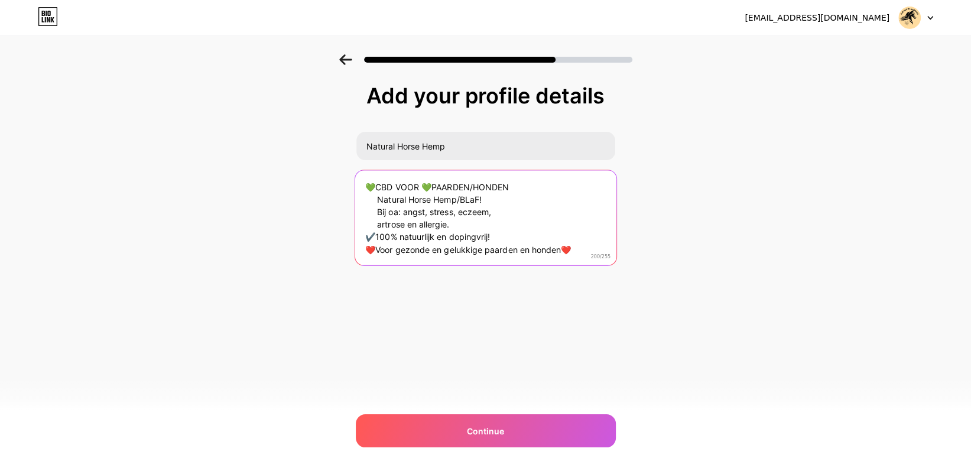
click at [476, 184] on textarea "💚CBD VOOR 💚PAARDEN/HONDEN Natural Horse Hemp/BLaF! Bij oa: angst, stress, eczee…" at bounding box center [485, 218] width 261 height 96
click at [459, 197] on textarea "💚CBD VOOR 💚PAARDEN EN 💚HONDEN Natural Horse Hemp/BLaF! Bij oa: angst, stress, e…" at bounding box center [485, 218] width 261 height 96
click at [378, 200] on textarea "💚CBD VOOR 💚PAARDEN EN 💚HONDEN Natural Horse HempBLaF! Bij oa: angst, stress, ec…" at bounding box center [485, 218] width 261 height 96
click at [377, 200] on textarea "💚CBD VOOR 💚PAARDEN EN 💚HONDEN 🐴 Natural Horse HempBLaF! Bij oa: angst, stress, …" at bounding box center [485, 218] width 261 height 96
click at [459, 199] on textarea "💚CBD VOOR 💚PAARDEN EN 💚HONDEN 🐴 Natural Horse HempBLaF! Bij oa: angst, stress, …" at bounding box center [485, 218] width 261 height 96
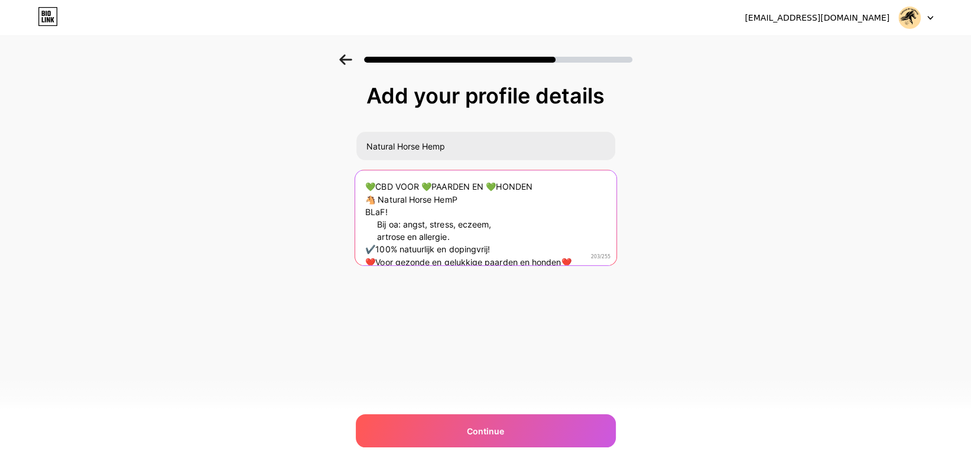
click at [459, 201] on textarea "💚CBD VOOR 💚PAARDEN EN 💚HONDEN 🐴 Natural Horse HemP BLaF! Bij oa: angst, stress,…" at bounding box center [485, 218] width 261 height 96
click at [365, 213] on textarea "💚CBD VOOR 💚PAARDEN EN 💚HONDEN 🐴 Natural Horse Hemp BLaF! Bij oa: angst, stress,…" at bounding box center [485, 218] width 261 height 96
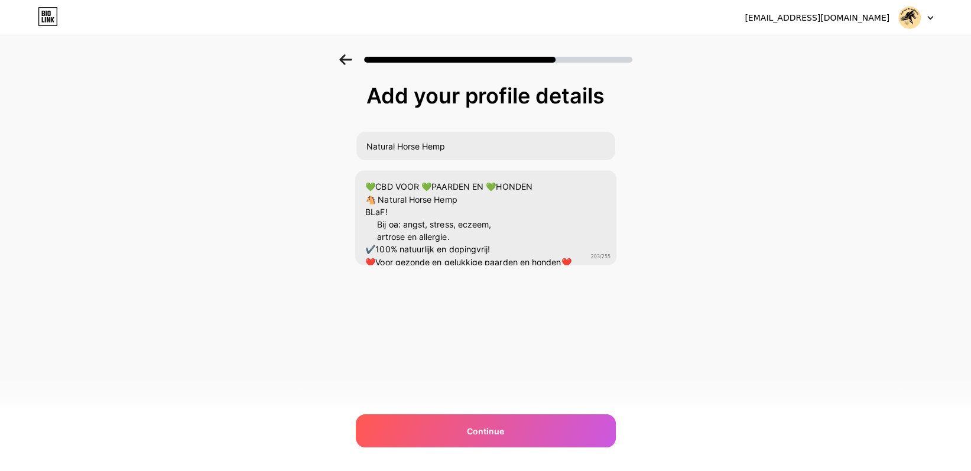
drag, startPoint x: 365, startPoint y: 212, endPoint x: 338, endPoint y: 238, distance: 36.8
click at [338, 238] on div "Add your profile details Natural Horse Hemp 💚CBD VOOR 💚PAARDEN EN 💚HONDEN 🐴 Nat…" at bounding box center [485, 189] width 971 height 270
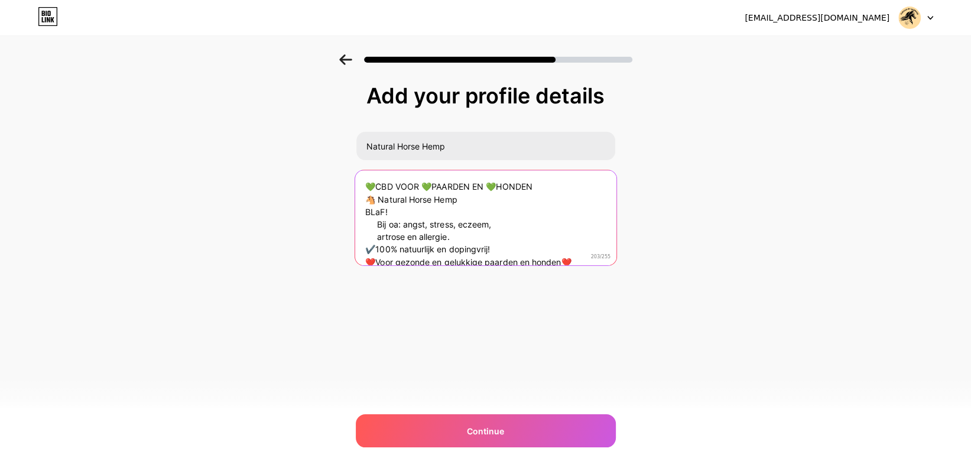
click at [365, 209] on textarea "💚CBD VOOR 💚PAARDEN EN 💚HONDEN 🐴 Natural Horse Hemp BLaF! Bij oa: angst, stress,…" at bounding box center [485, 218] width 261 height 96
drag, startPoint x: 365, startPoint y: 209, endPoint x: 363, endPoint y: 226, distance: 17.3
click at [363, 226] on textarea "💚CBD VOOR 💚PAARDEN EN 💚HONDEN 🐴 Natural Horse Hemp BLaF! Bij oa: angst, stress,…" at bounding box center [485, 218] width 261 height 96
click at [365, 212] on textarea "💚CBD VOOR 💚PAARDEN EN 💚HONDEN 🐴 Natural Horse Hemp BLaF! Bij oa: angst, stress,…" at bounding box center [485, 218] width 261 height 96
click at [368, 212] on textarea "💚CBD VOOR 💚PAARDEN EN 💚HONDEN 🐴 Natural Horse Hemp 🐶 BLaF! Bij oa: angst, stres…" at bounding box center [485, 218] width 261 height 96
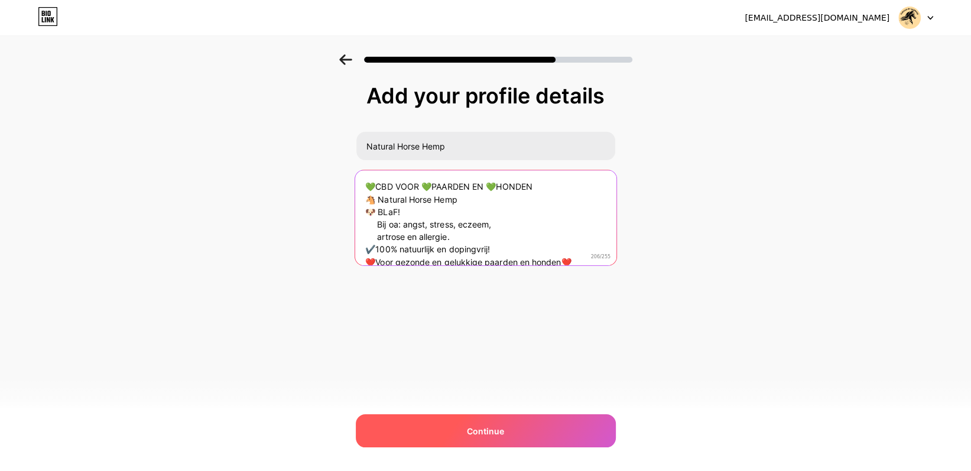
type textarea "💚CBD VOOR 💚PAARDEN EN 💚HONDEN 🐴 Natural Horse Hemp 🐶 BLaF! Bij oa: angst, stres…"
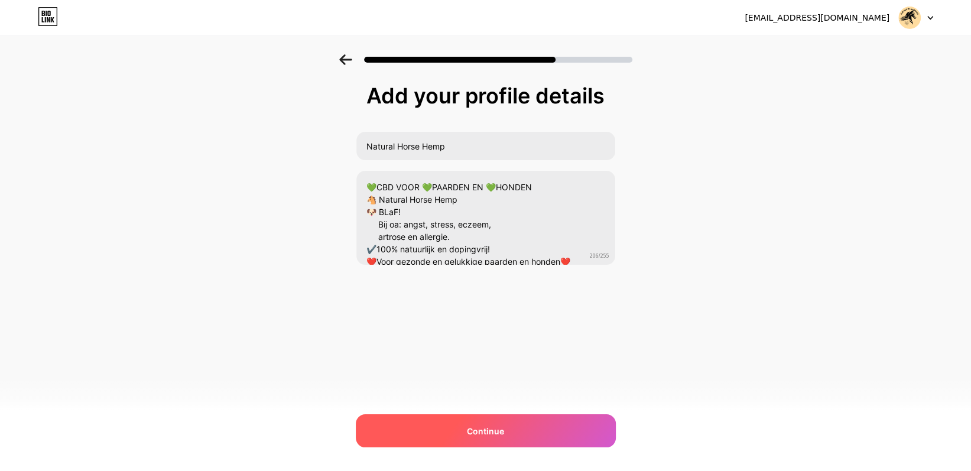
click at [490, 435] on span "Continue" at bounding box center [485, 431] width 37 height 12
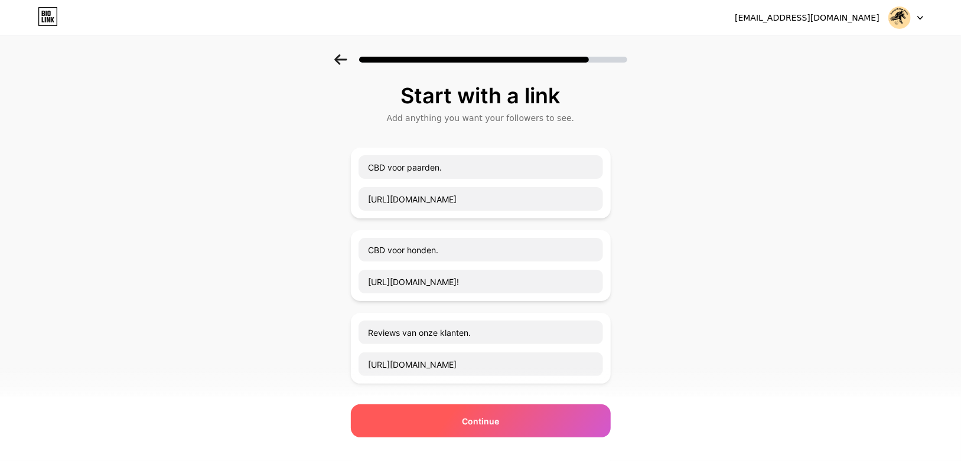
click at [483, 421] on span "Continue" at bounding box center [480, 421] width 37 height 12
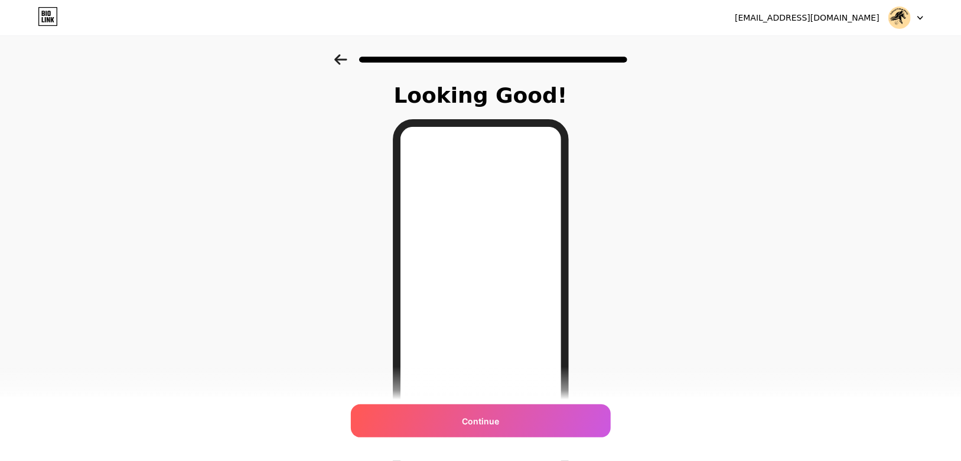
click at [343, 56] on icon at bounding box center [340, 59] width 12 height 11
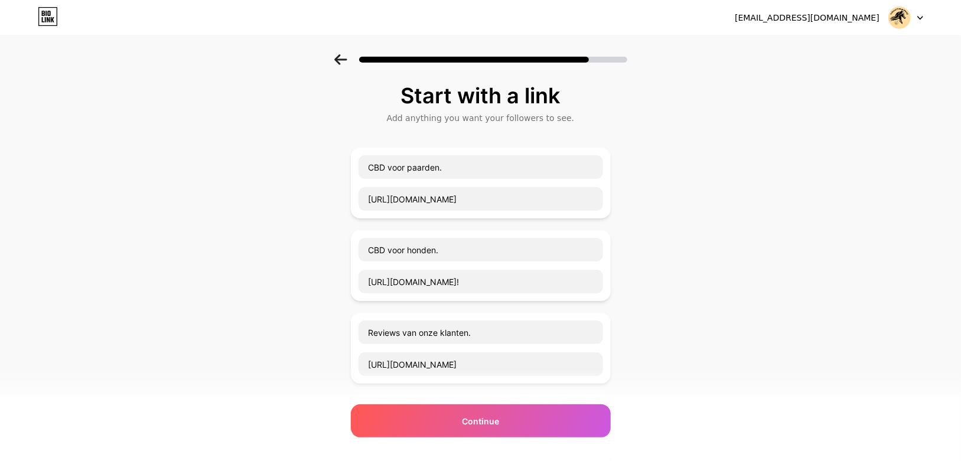
click at [343, 56] on icon at bounding box center [340, 59] width 12 height 11
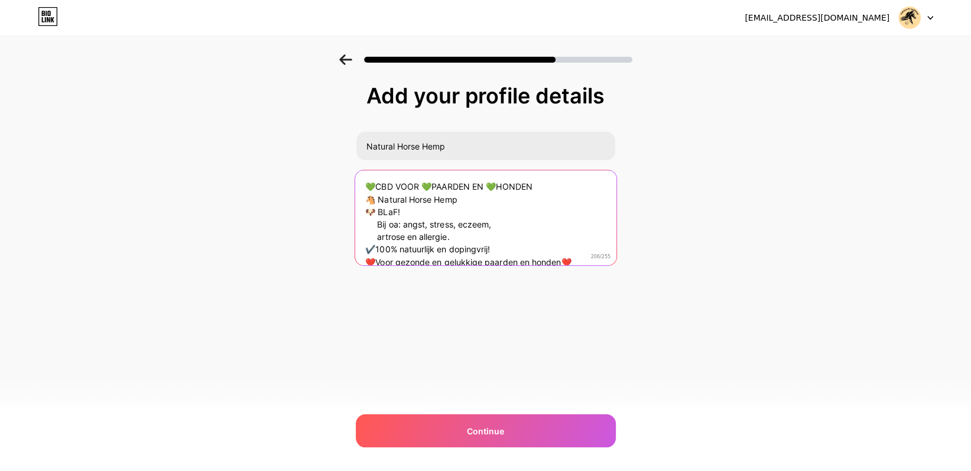
drag, startPoint x: 368, startPoint y: 185, endPoint x: 360, endPoint y: 188, distance: 8.2
click at [360, 188] on textarea "💚CBD VOOR 💚PAARDEN EN 💚HONDEN 🐴 Natural Horse Hemp 🐶 BLaF! Bij oa: angst, stres…" at bounding box center [485, 218] width 261 height 96
drag, startPoint x: 375, startPoint y: 185, endPoint x: 535, endPoint y: 191, distance: 160.3
click at [535, 191] on textarea "💚CBD VOOR 💚PAARDEN EN 💚HONDEN 🐴 Natural Horse Hemp 🐶 BLaF! Bij oa: angst, stres…" at bounding box center [485, 218] width 261 height 96
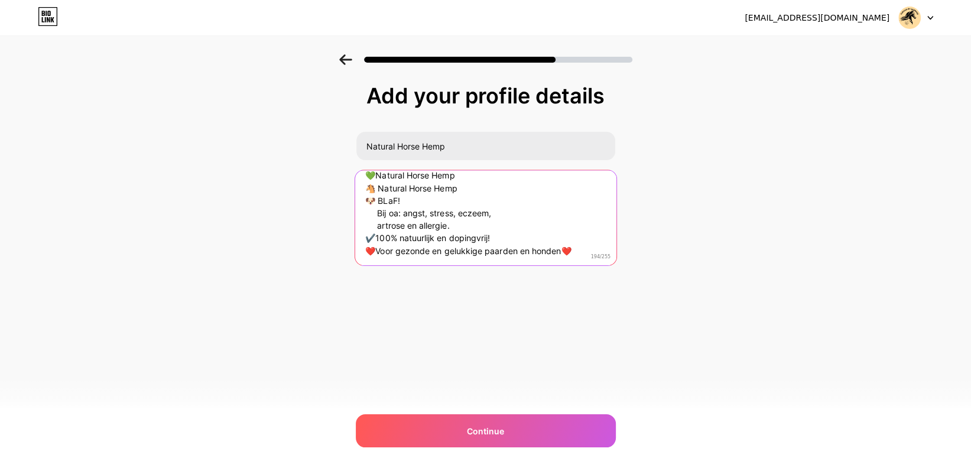
drag, startPoint x: 366, startPoint y: 199, endPoint x: 573, endPoint y: 255, distance: 215.0
click at [573, 255] on textarea "💚Natural Horse Hemp 🐴 Natural Horse Hemp 🐶 BLaF! Bij oa: angst, stress, eczeem,…" at bounding box center [485, 218] width 261 height 96
click at [489, 238] on textarea "💚Natural Horse Hemp 🐴 Natural Horse Hemp 🐶 BLaF! Bij oa: angst, stress, eczeem,…" at bounding box center [485, 218] width 261 height 96
drag, startPoint x: 499, startPoint y: 237, endPoint x: 365, endPoint y: 191, distance: 141.6
click at [365, 191] on textarea "💚Natural Horse Hemp 🐴 Natural Horse Hemp 🐶 BLaF! Bij oa: angst, stress, eczeem,…" at bounding box center [485, 218] width 261 height 96
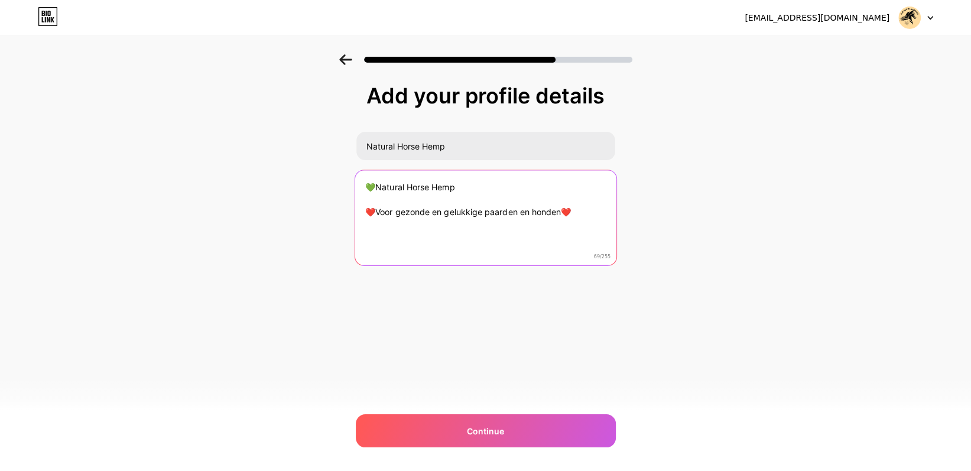
scroll to position [0, 0]
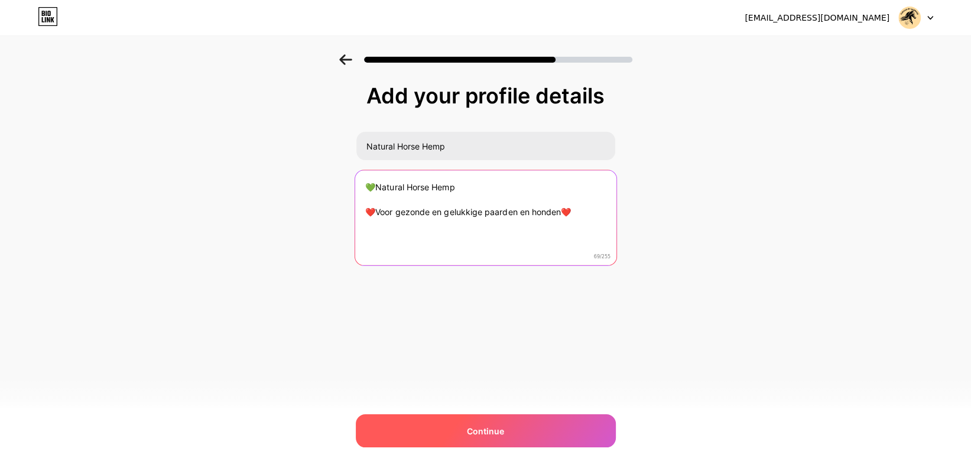
type textarea "💚Natural Horse Hemp ❤️Voor gezonde en gelukkige paarden en honden❤️"
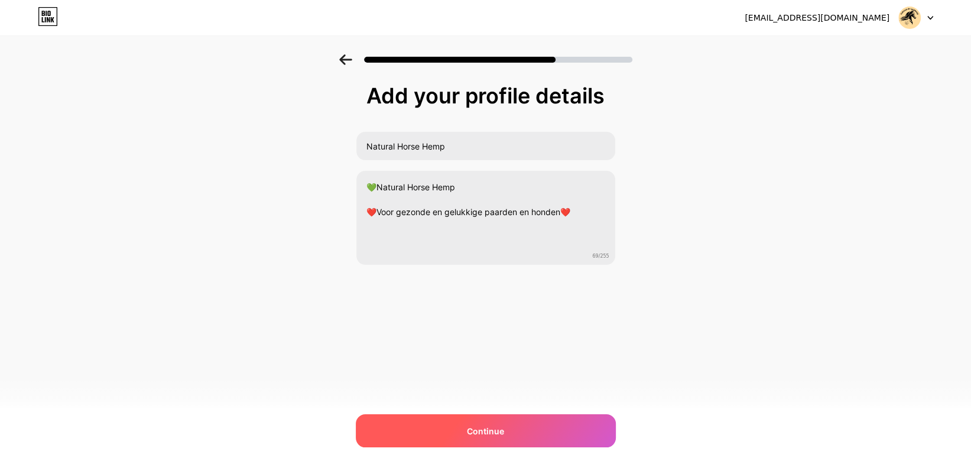
click at [492, 426] on span "Continue" at bounding box center [485, 431] width 37 height 12
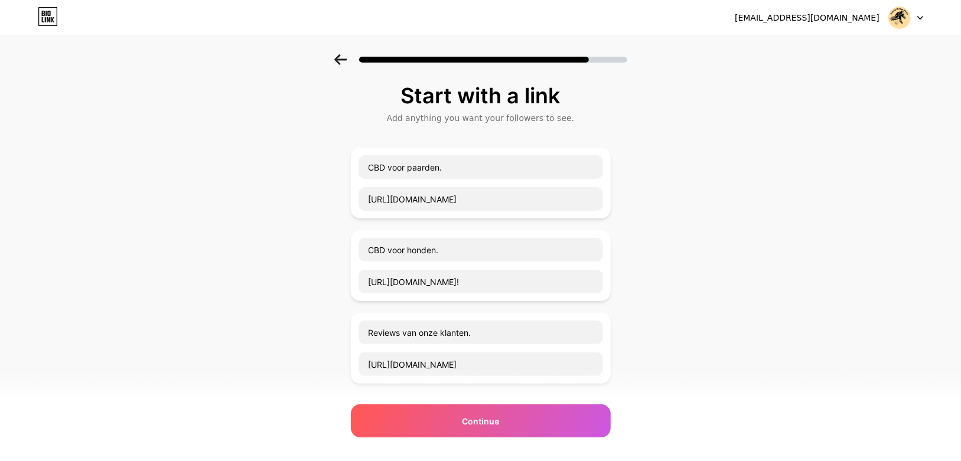
click at [493, 424] on span "Continue" at bounding box center [480, 421] width 37 height 12
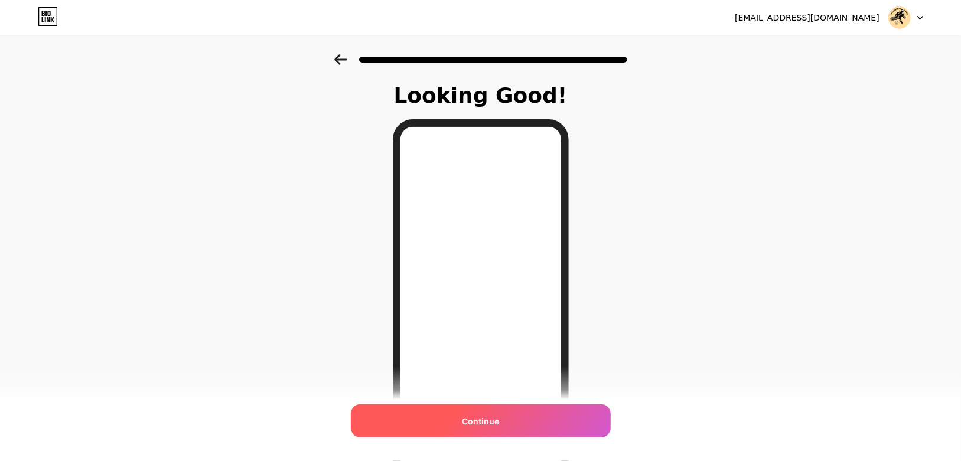
click at [475, 417] on span "Continue" at bounding box center [480, 421] width 37 height 12
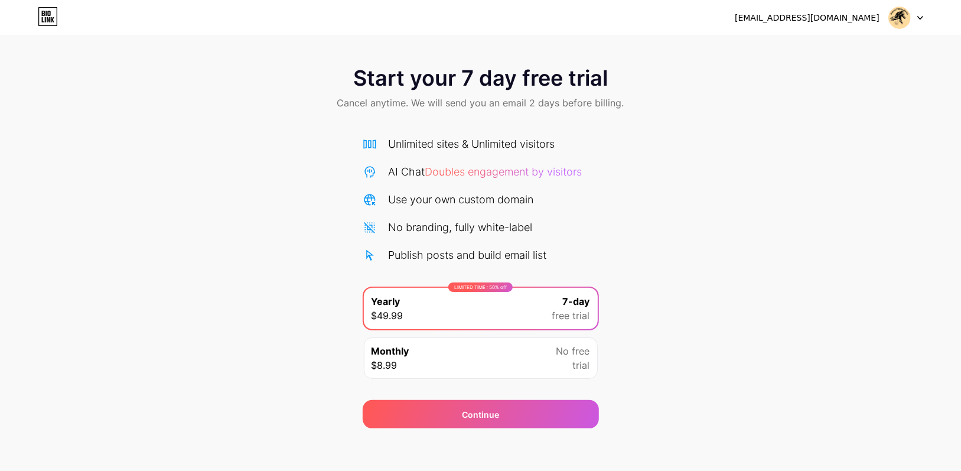
click at [437, 356] on div "Monthly $8.99 No free trial" at bounding box center [481, 357] width 234 height 41
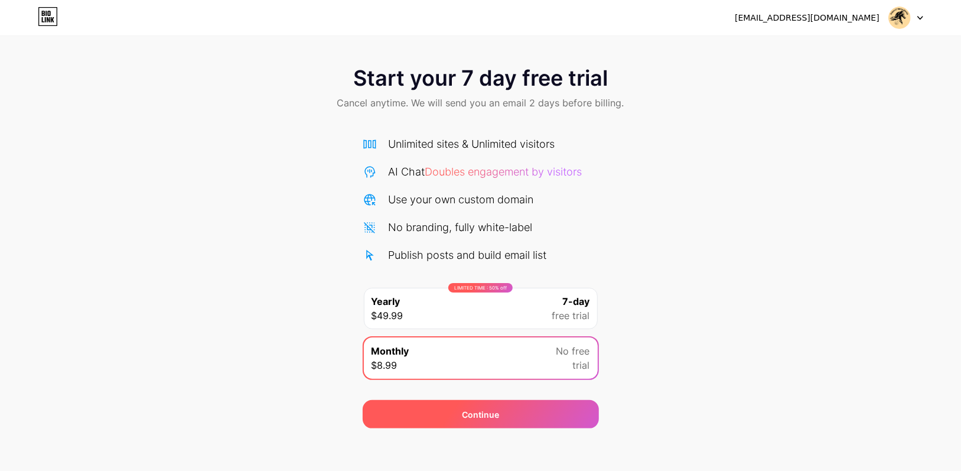
click at [483, 418] on span "Continue" at bounding box center [480, 414] width 37 height 12
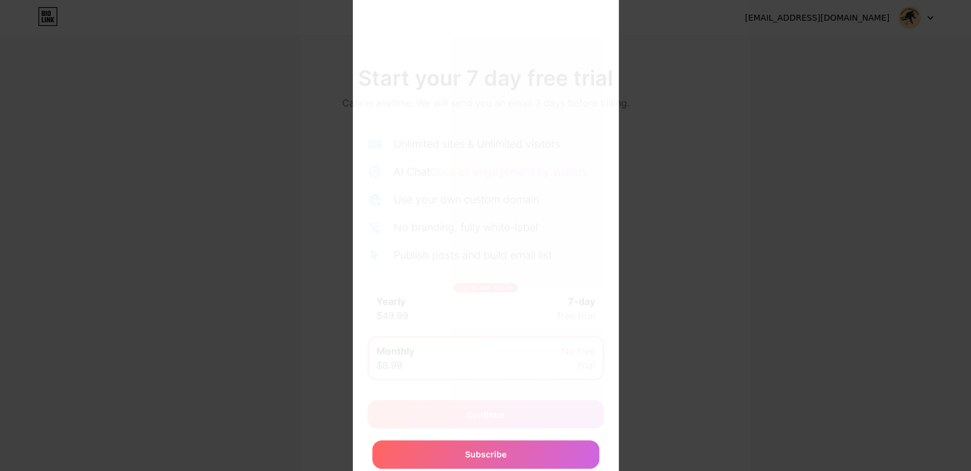
scroll to position [243, 0]
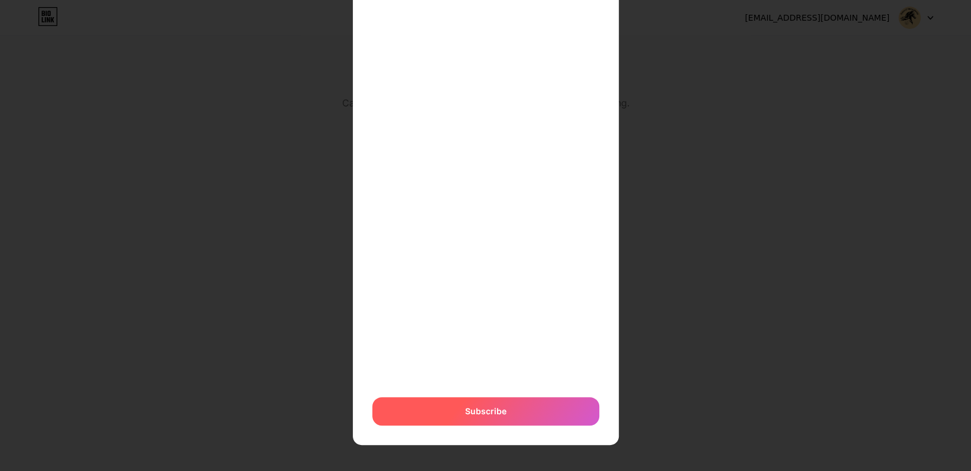
click at [415, 409] on div "Subscribe" at bounding box center [485, 411] width 227 height 28
